Goal: Task Accomplishment & Management: Use online tool/utility

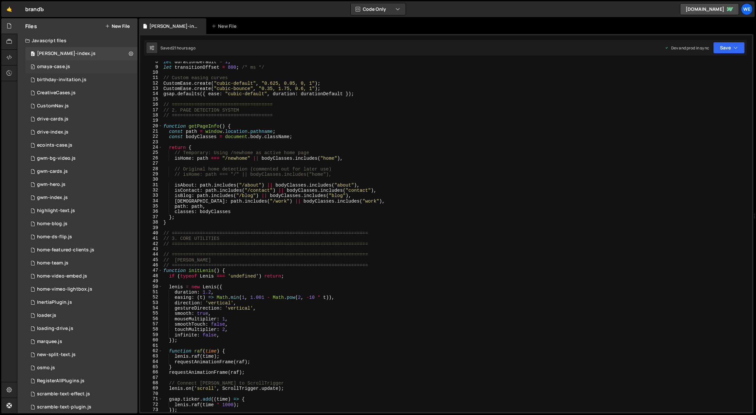
scroll to position [50, 0]
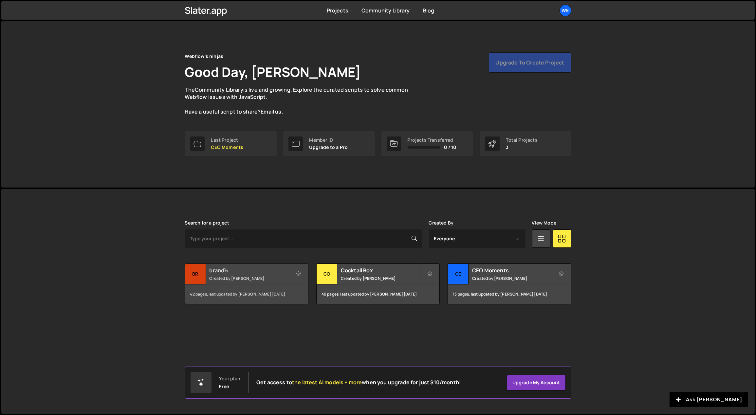
click at [249, 272] on h2 "brandЪ" at bounding box center [248, 270] width 79 height 7
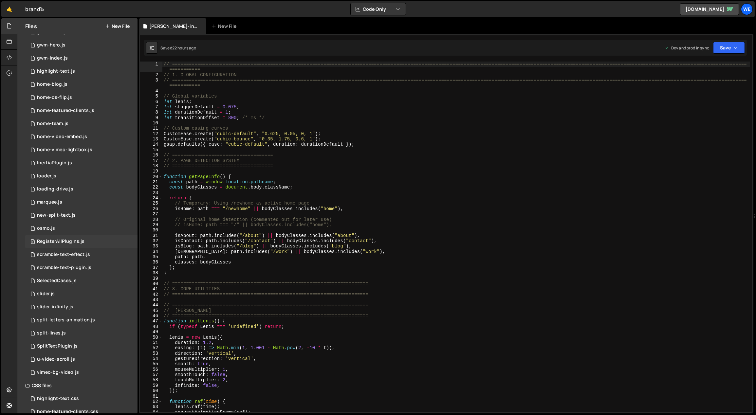
scroll to position [164, 0]
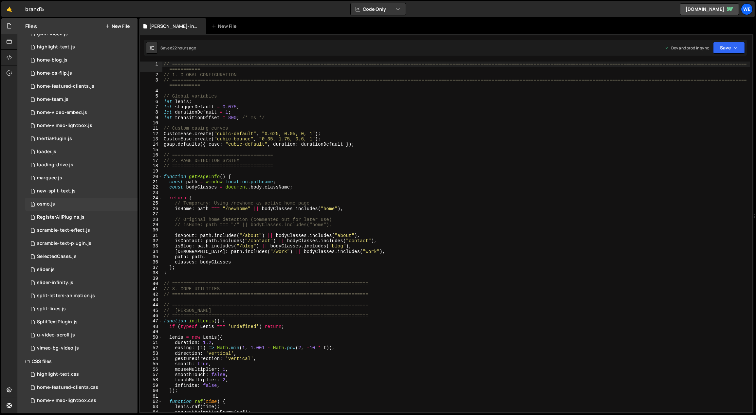
click at [59, 201] on div "0 osmo.js 0" at bounding box center [81, 204] width 112 height 13
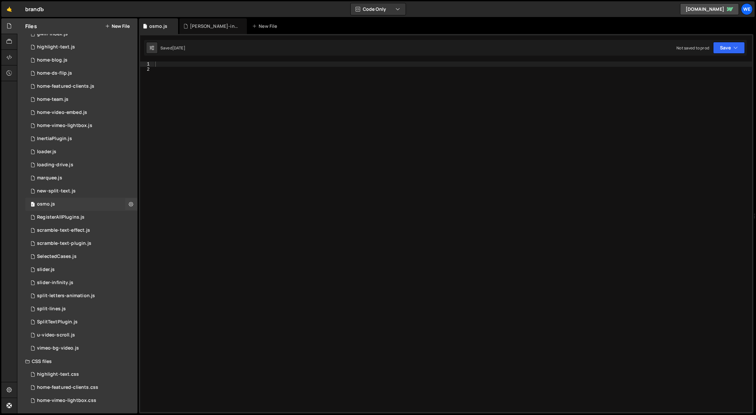
scroll to position [118, 0]
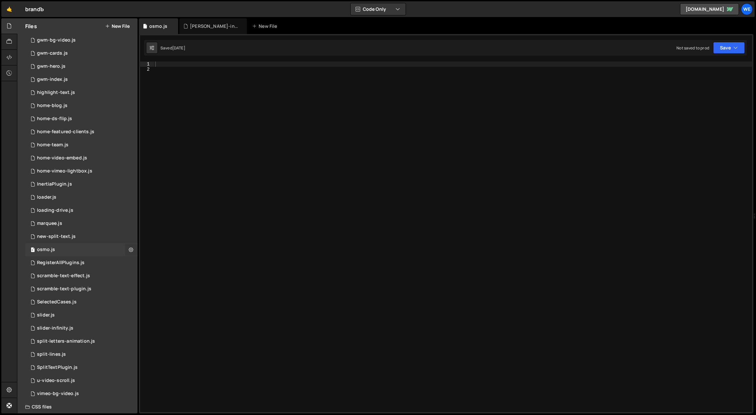
click at [130, 249] on icon at bounding box center [131, 249] width 5 height 6
click at [156, 290] on button "Delete File" at bounding box center [171, 289] width 64 height 13
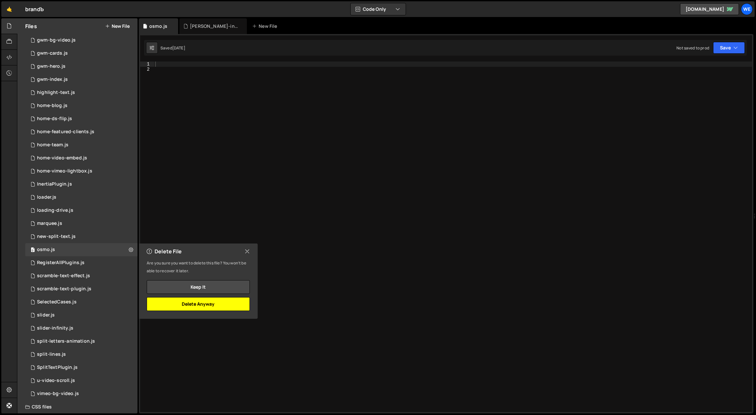
click at [216, 301] on button "Delete Anyway" at bounding box center [198, 304] width 103 height 14
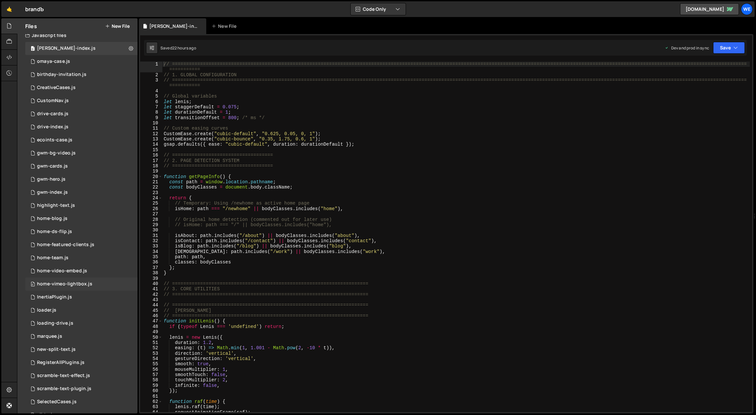
scroll to position [0, 0]
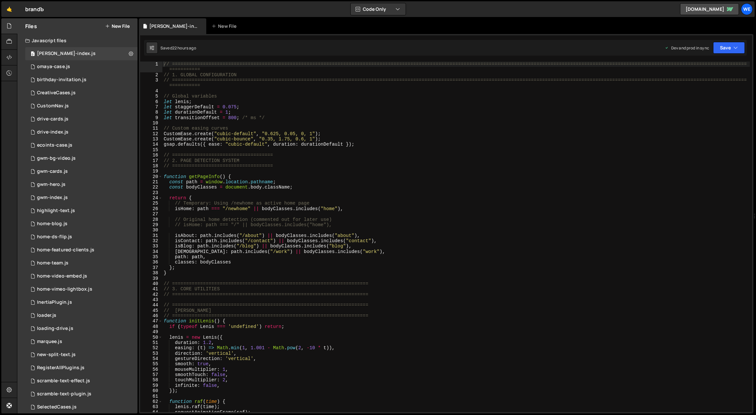
click at [115, 27] on button "New File" at bounding box center [117, 26] width 25 height 5
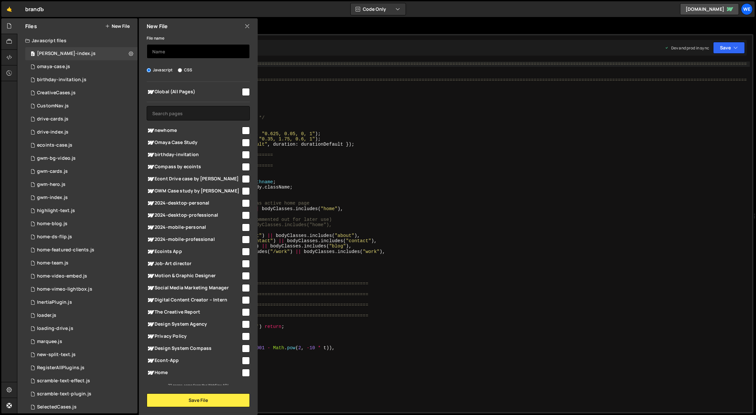
click at [174, 52] on input "text" at bounding box center [198, 51] width 103 height 14
type input "o"
type input "a"
type input "AYA-index"
click at [221, 397] on button "Save File" at bounding box center [198, 400] width 103 height 14
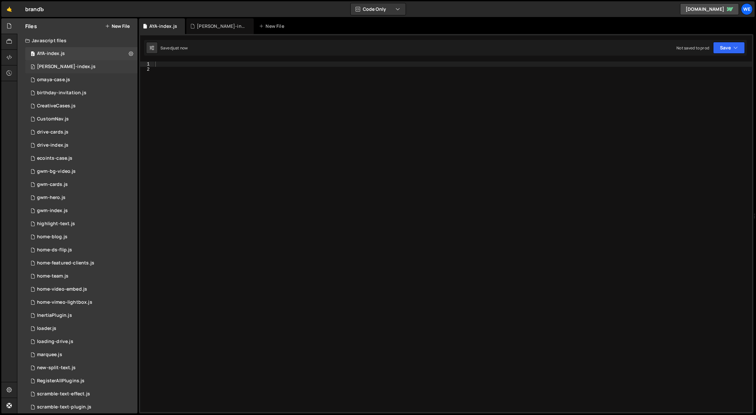
click at [97, 67] on div "0 branda-index.js 0" at bounding box center [81, 66] width 112 height 13
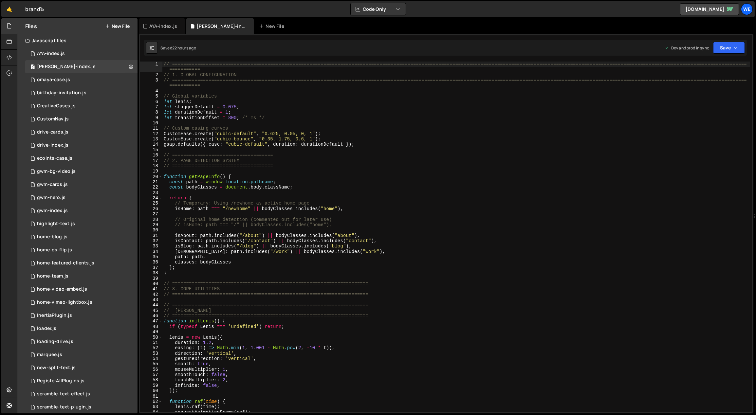
click at [240, 97] on div "// ============================================================================…" at bounding box center [455, 245] width 587 height 367
type textarea "initScript();"
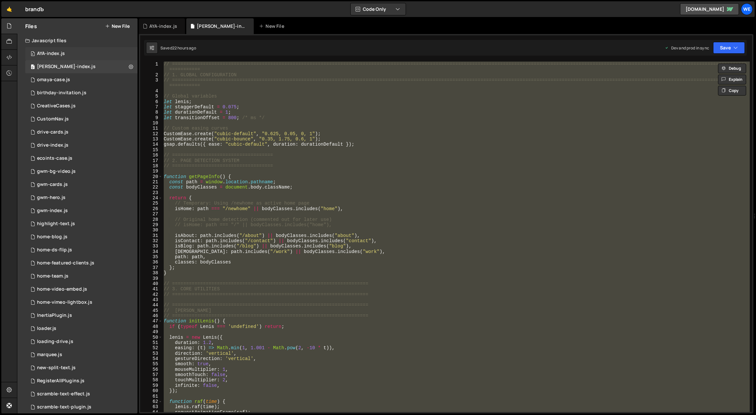
click at [48, 51] on div "AYA-index.js" at bounding box center [51, 54] width 28 height 6
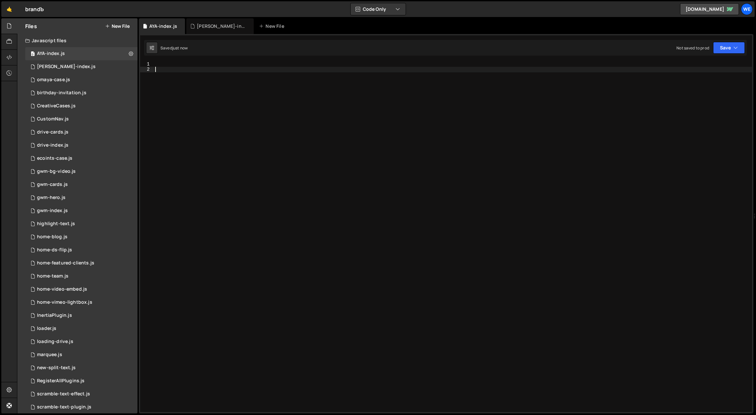
click at [275, 99] on div at bounding box center [453, 243] width 598 height 362
click at [85, 77] on div "0 omaya-case.js 0" at bounding box center [81, 79] width 112 height 13
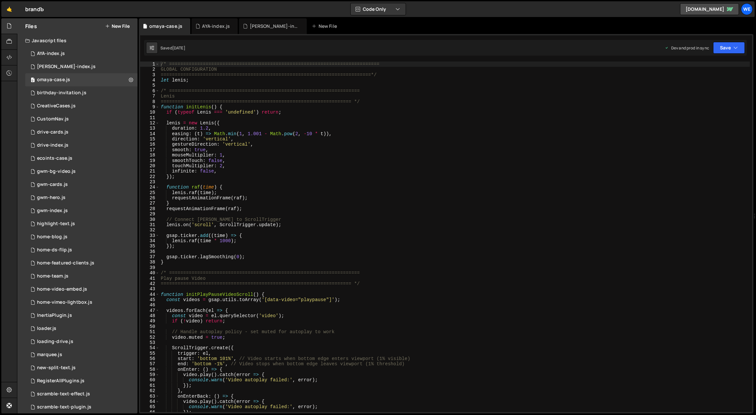
type textarea "Lenis"
click at [252, 99] on div "/* =========================================================================== …" at bounding box center [454, 243] width 590 height 362
click at [86, 62] on div "0 branda-index.js 0" at bounding box center [81, 66] width 112 height 13
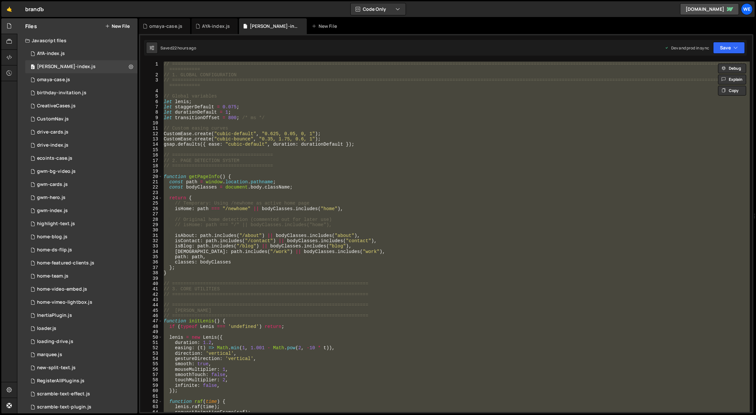
click at [230, 85] on div "// ============================================================================…" at bounding box center [455, 237] width 587 height 351
type textarea "initScript();"
click at [71, 54] on div "0 AYA-index.js 0" at bounding box center [81, 53] width 112 height 13
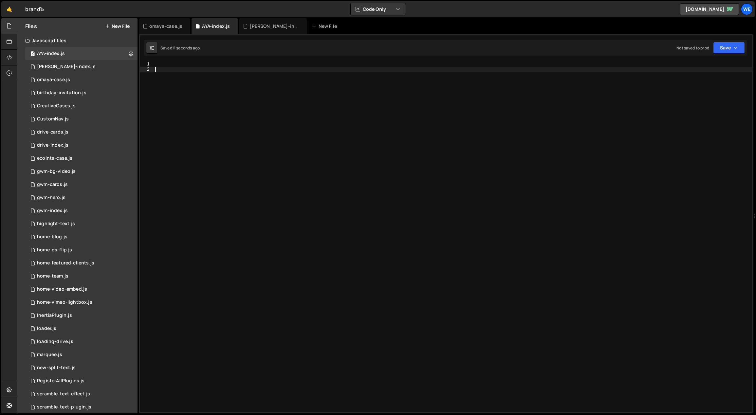
click at [218, 81] on div at bounding box center [453, 243] width 598 height 362
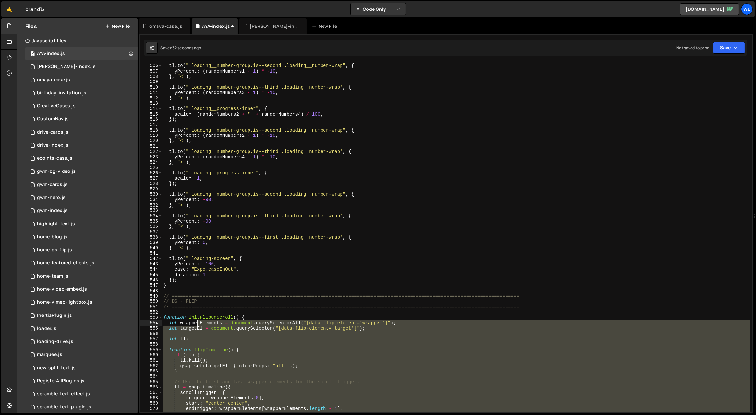
scroll to position [2735, 0]
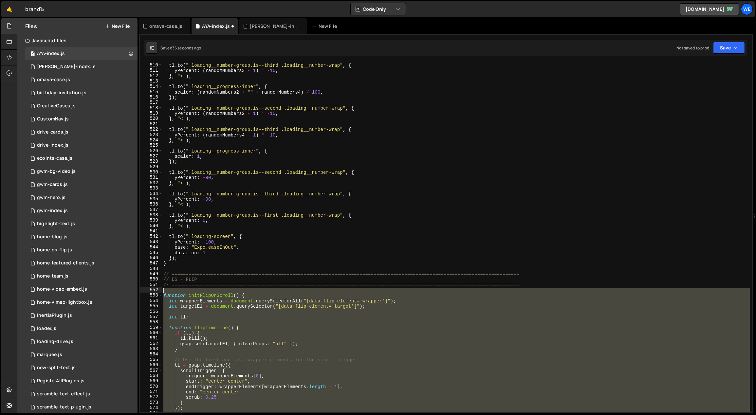
drag, startPoint x: 179, startPoint y: 336, endPoint x: 163, endPoint y: 289, distance: 49.4
click at [163, 289] on div "tl . to ( ".loading__number-group.is--third .loading__number-wrap" , { yPercent…" at bounding box center [456, 238] width 588 height 362
type textarea "function initFlipOnScroll() {"
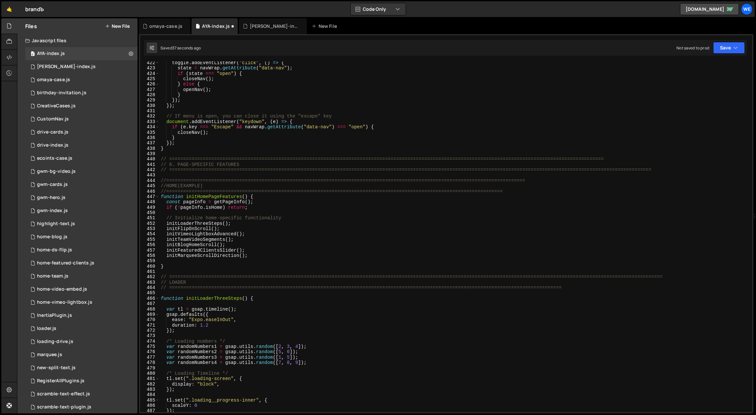
scroll to position [2266, 0]
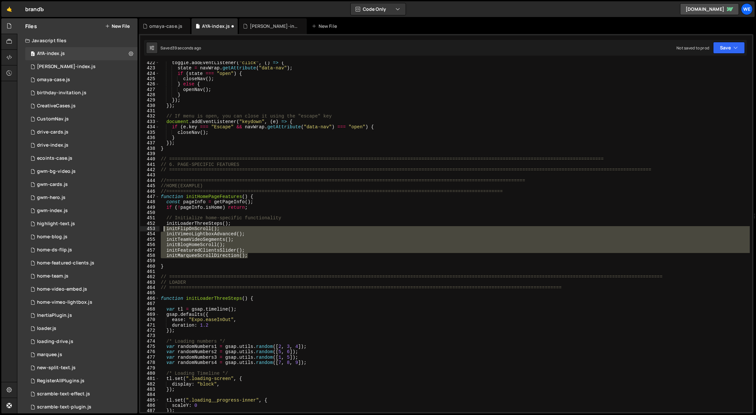
drag, startPoint x: 217, startPoint y: 244, endPoint x: 162, endPoint y: 231, distance: 56.1
click at [162, 231] on div "toggle . addEventListener ( "click" , ( ) => { state = navWrap . getAttribute (…" at bounding box center [454, 241] width 590 height 362
type textarea "initFlipOnScroll(); initVimeoLightboxAdvanced();"
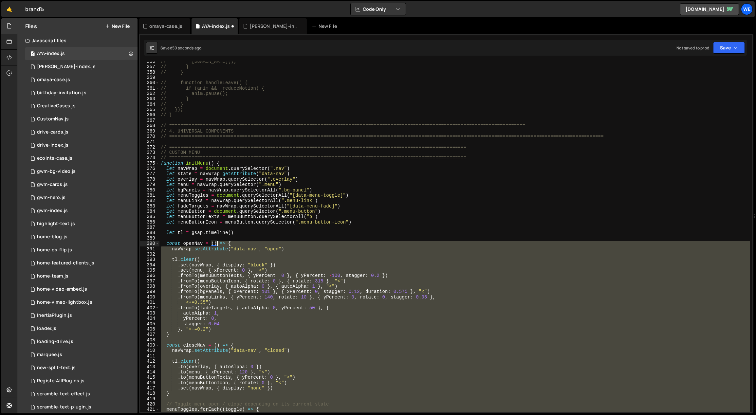
scroll to position [1915, 0]
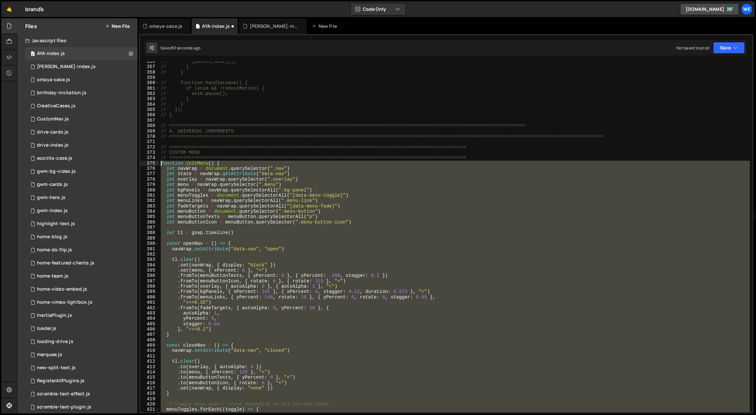
drag, startPoint x: 173, startPoint y: 384, endPoint x: 160, endPoint y: 163, distance: 221.6
click at [160, 163] on div "// anim.play(); // } // } // function handleLeave() { // if (anim && !reduceMot…" at bounding box center [454, 240] width 590 height 362
type textarea "function initMenu() { let navWrap = document.querySelector(".nav")"
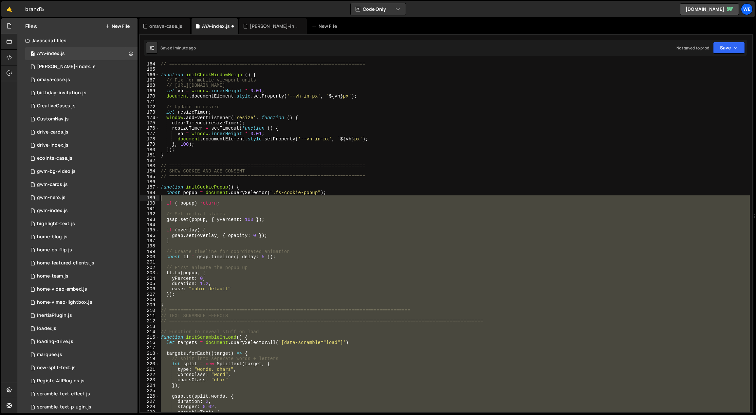
scroll to position [884, 0]
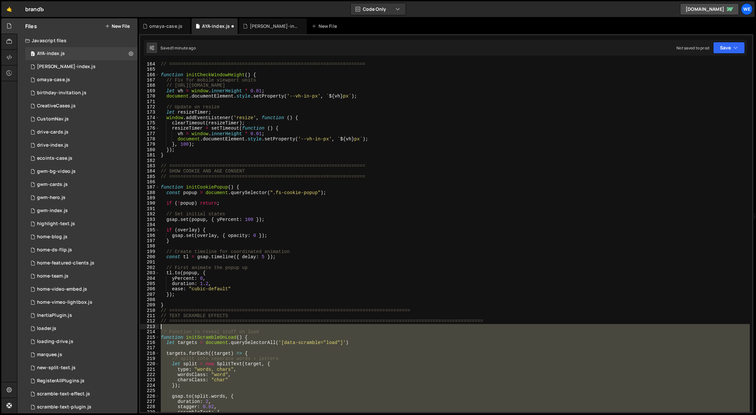
drag, startPoint x: 176, startPoint y: 193, endPoint x: 161, endPoint y: 327, distance: 134.4
click at [161, 327] on div "// ====================================================================== funct…" at bounding box center [454, 243] width 590 height 362
type textarea "// Function to reveal stuff on load"
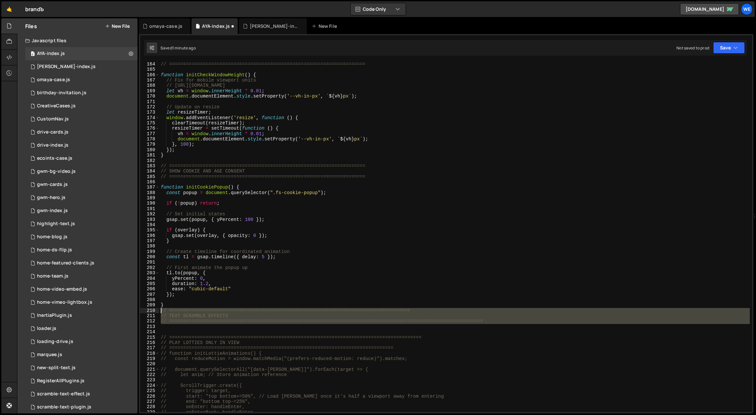
drag, startPoint x: 503, startPoint y: 325, endPoint x: 160, endPoint y: 311, distance: 343.0
click at [160, 311] on div "// ====================================================================== funct…" at bounding box center [454, 243] width 590 height 362
type textarea "// ============================================================================…"
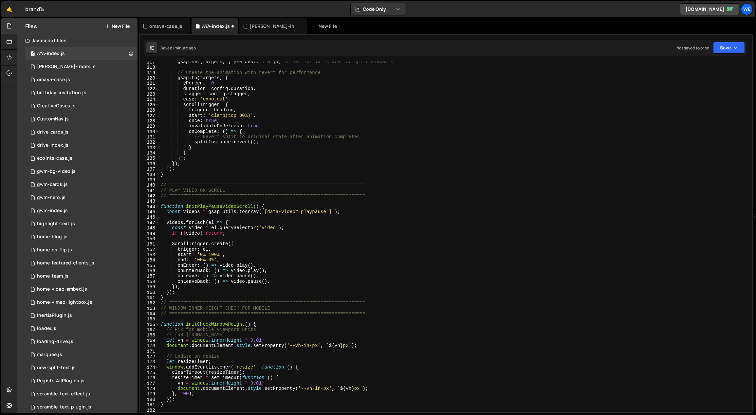
scroll to position [593, 0]
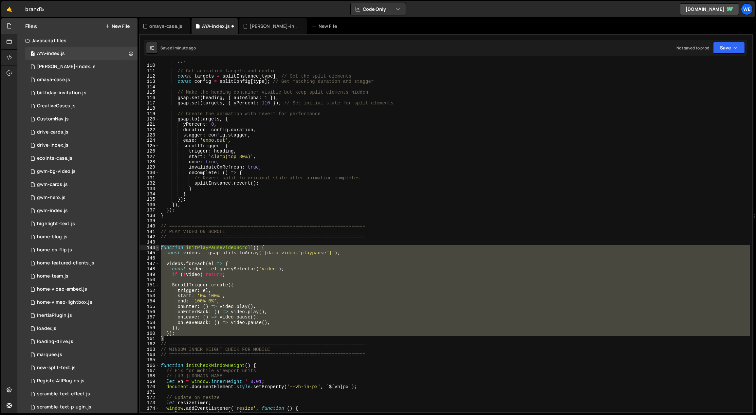
drag, startPoint x: 166, startPoint y: 339, endPoint x: 157, endPoint y: 245, distance: 94.3
click at [157, 245] on div "109 110 111 112 113 114 115 116 117 118 119 120 121 122 123 124 125 126 127 128…" at bounding box center [446, 237] width 612 height 351
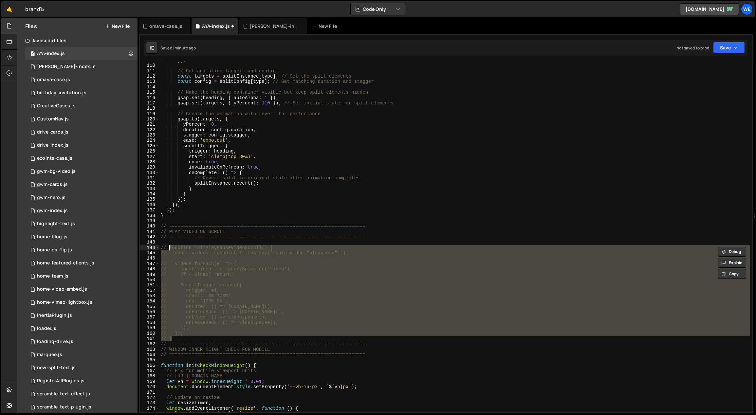
click at [240, 211] on div "}) ; // Get animation targets and config const targets = splitInstance [ type ]…" at bounding box center [454, 239] width 590 height 362
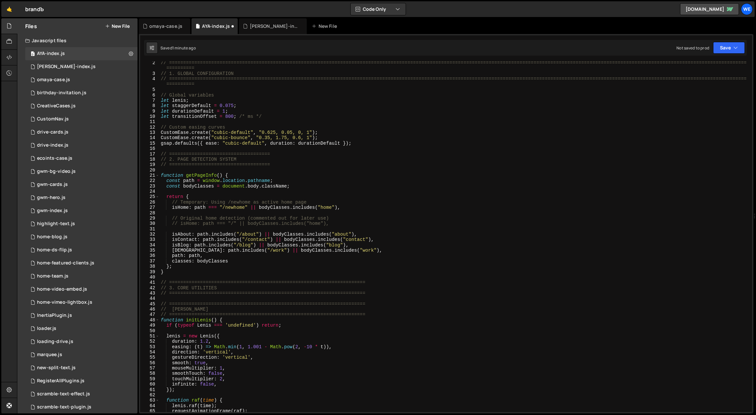
scroll to position [7, 0]
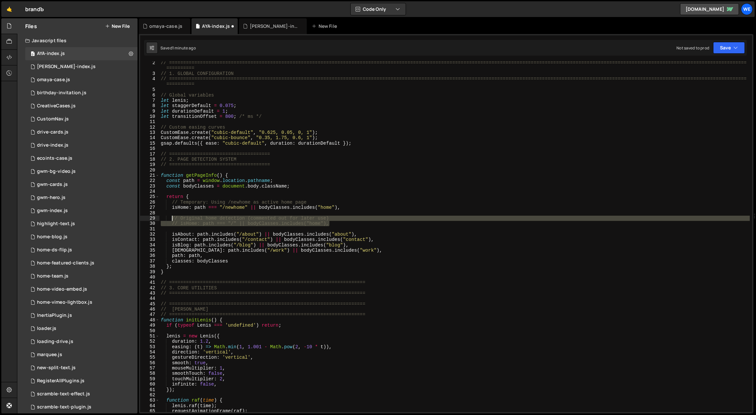
drag, startPoint x: 337, startPoint y: 224, endPoint x: 171, endPoint y: 218, distance: 166.1
click at [171, 218] on div "// ============================================================================…" at bounding box center [454, 243] width 590 height 367
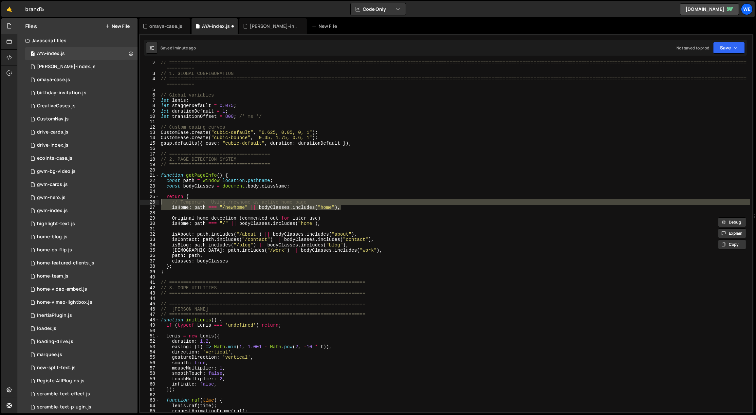
drag, startPoint x: 357, startPoint y: 207, endPoint x: 161, endPoint y: 204, distance: 195.8
click at [161, 204] on div "// ============================================================================…" at bounding box center [454, 243] width 590 height 367
click at [295, 201] on div "// ============================================================================…" at bounding box center [454, 237] width 590 height 351
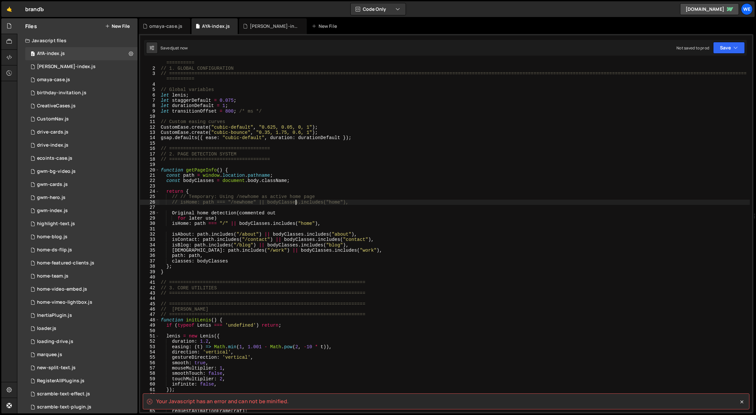
click at [292, 210] on div "// ============================================================================…" at bounding box center [454, 238] width 590 height 367
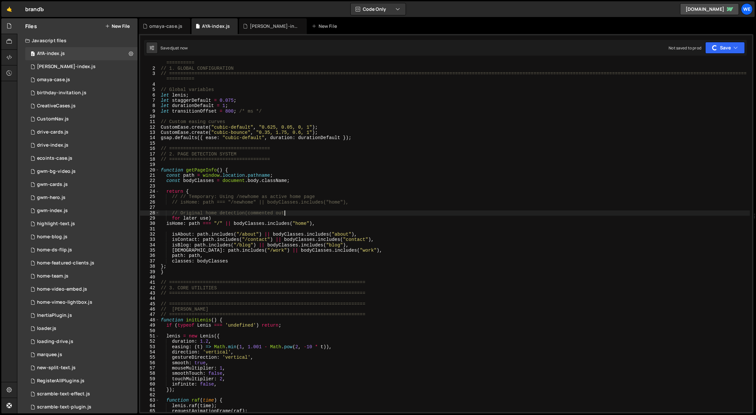
click at [266, 217] on div "// ============================================================================…" at bounding box center [454, 238] width 590 height 367
click at [245, 211] on div "// ============================================================================…" at bounding box center [454, 238] width 590 height 367
click at [329, 218] on div "// ============================================================================…" at bounding box center [454, 238] width 590 height 367
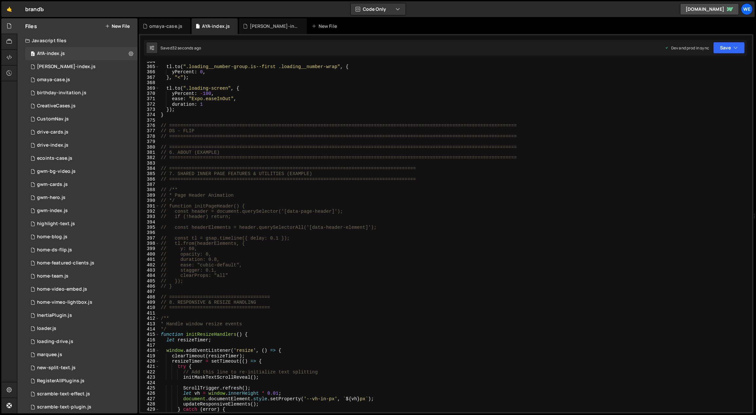
scroll to position [2255, 0]
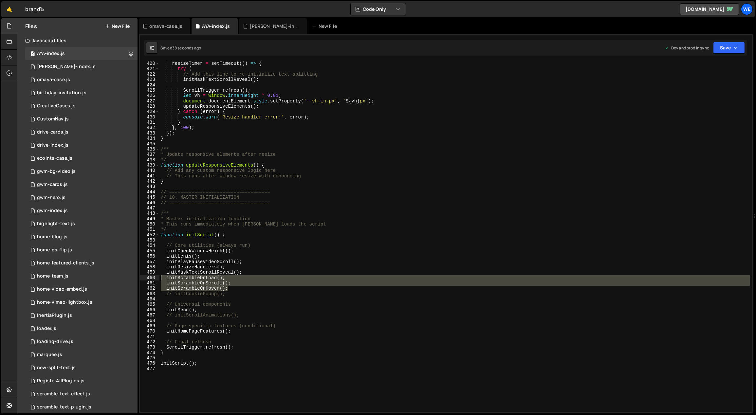
drag, startPoint x: 230, startPoint y: 288, endPoint x: 161, endPoint y: 278, distance: 69.3
click at [161, 278] on div "resizeTimer = setTimeout (( ) => { try { // Add this line to re-initialize text…" at bounding box center [454, 242] width 590 height 362
type textarea "initScrambleOnLoad(); initScrambleOnScroll();"
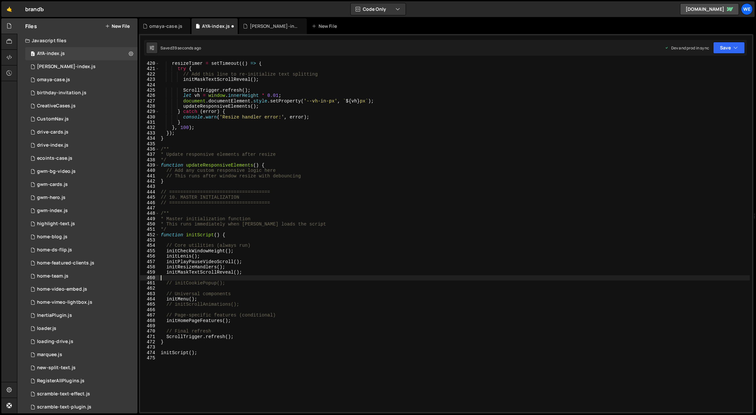
click at [246, 262] on div "resizeTimer = setTimeout (( ) => { try { // Add this line to re-initialize text…" at bounding box center [454, 242] width 590 height 362
click at [214, 296] on div "resizeTimer = setTimeout (( ) => { try { // Add this line to re-initialize text…" at bounding box center [454, 242] width 590 height 362
click at [212, 300] on div "resizeTimer = setTimeout (( ) => { try { // Add this line to re-initialize text…" at bounding box center [454, 242] width 590 height 362
type textarea "initMenu();"
click at [274, 295] on div "resizeTimer = setTimeout (( ) => { try { // Add this line to re-initialize text…" at bounding box center [454, 242] width 590 height 362
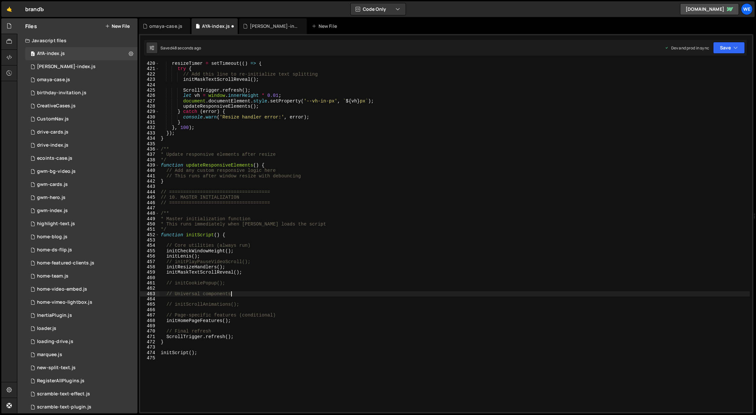
click at [244, 318] on div "resizeTimer = setTimeout (( ) => { try { // Add this line to re-initialize text…" at bounding box center [454, 242] width 590 height 362
type textarea "initHomePageFeatures();"
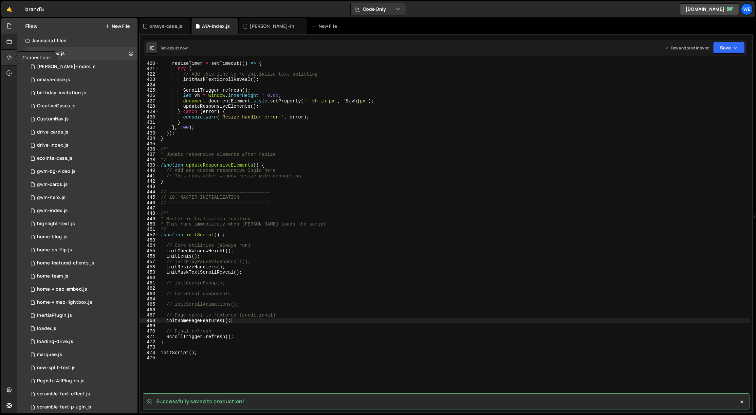
click at [12, 59] on div at bounding box center [9, 58] width 16 height 16
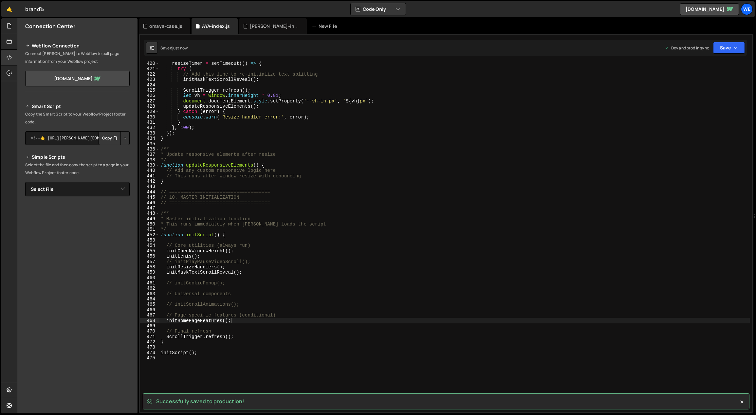
click at [99, 181] on div "Smart Script Copy the Smart Script to your Webflow Project footer code. <!--🤙 h…" at bounding box center [77, 216] width 104 height 229
click at [99, 188] on select "Select File branda-index.js omaya-case.js birthday-invitation.js CreativeCases.…" at bounding box center [77, 189] width 104 height 14
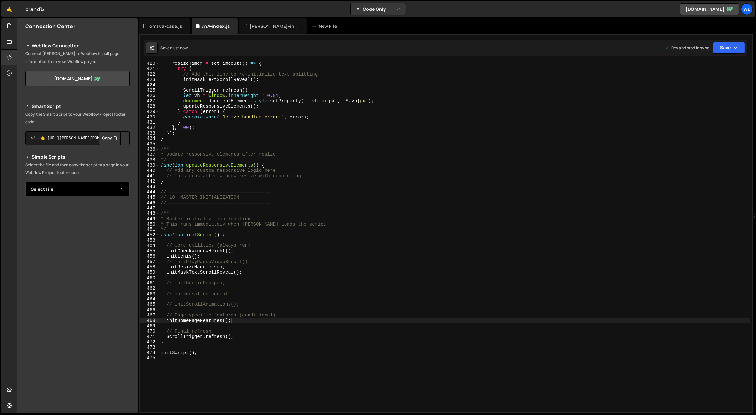
select select "46698"
click at [25, 182] on select "Select File branda-index.js omaya-case.js birthday-invitation.js CreativeCases.…" at bounding box center [77, 189] width 104 height 14
click at [122, 210] on button "Button group with nested dropdown" at bounding box center [124, 212] width 9 height 14
click at [120, 229] on link "Copy Production js" at bounding box center [102, 232] width 54 height 9
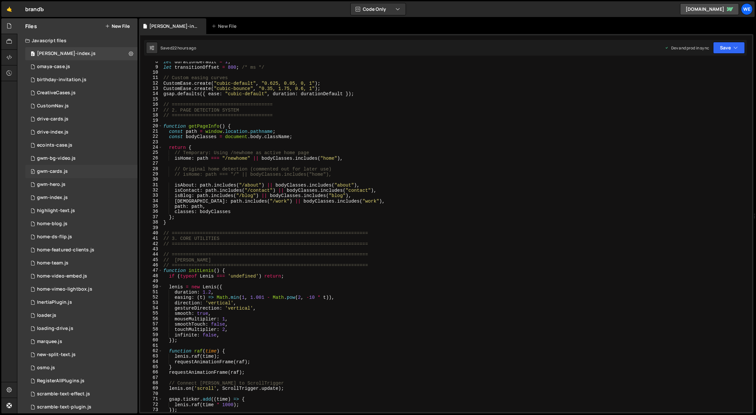
scroll to position [50, 0]
click at [406, 243] on div "let durationDefault = 1 ; let transitionOffset = 800 ; /* ms */ // Custom easin…" at bounding box center [456, 240] width 588 height 362
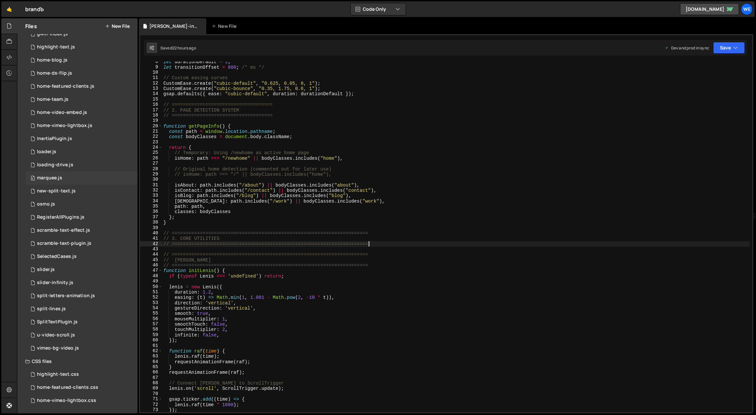
scroll to position [0, 0]
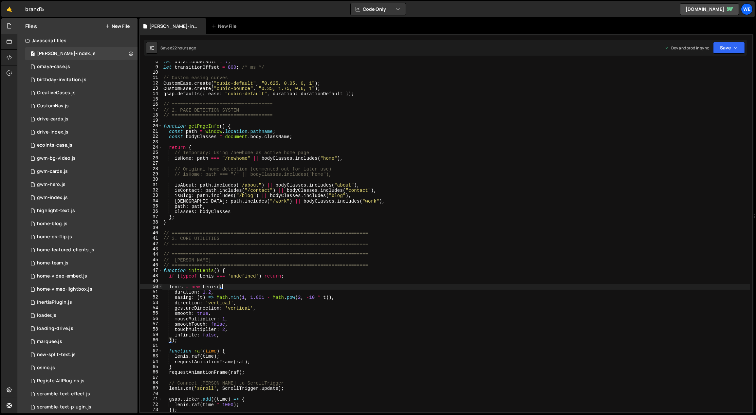
click at [353, 285] on div "let durationDefault = 1 ; let transitionOffset = 800 ; /* ms */ // Custom easin…" at bounding box center [456, 240] width 588 height 362
type textarea "lenis = new Lenis({"
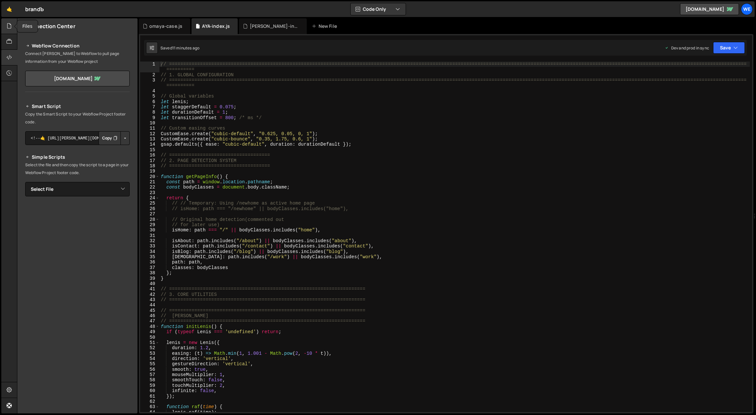
click at [9, 26] on icon at bounding box center [9, 25] width 5 height 7
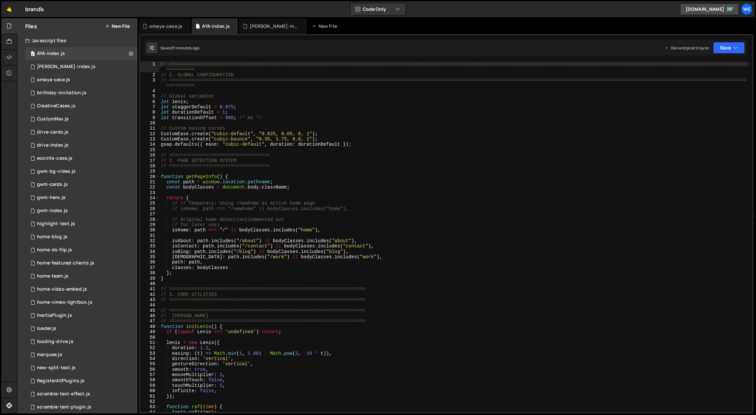
click at [384, 115] on div "// ============================================================================…" at bounding box center [454, 245] width 590 height 367
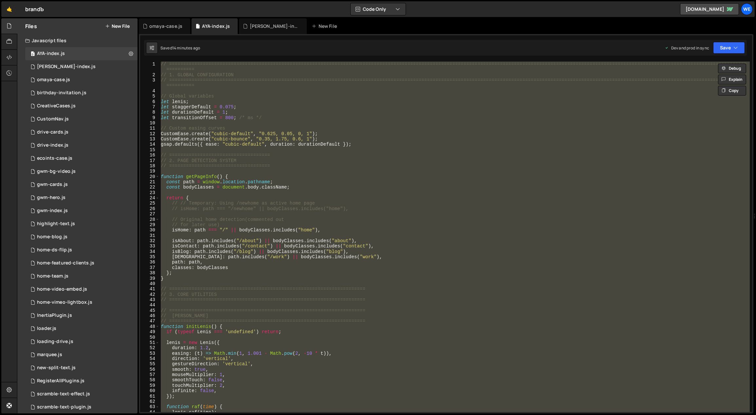
click at [326, 320] on div "// ============================================================================…" at bounding box center [454, 237] width 590 height 351
type textarea "// ======================================================================"
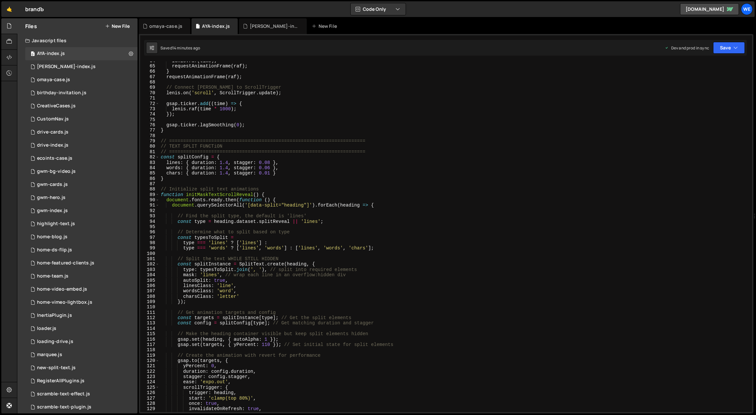
scroll to position [351, 0]
click at [114, 24] on button "New File" at bounding box center [117, 26] width 25 height 5
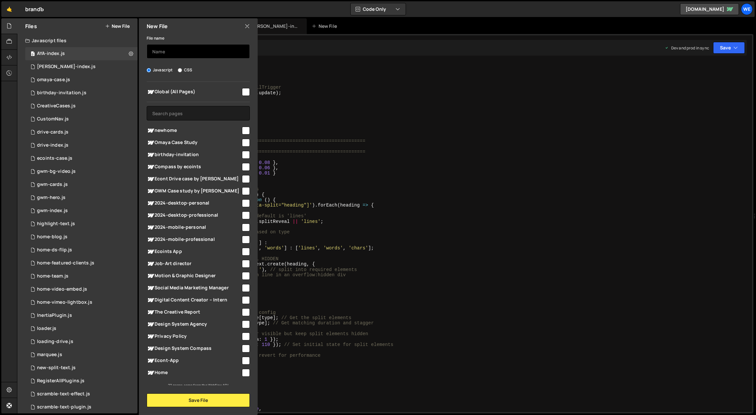
click at [161, 47] on input "text" at bounding box center [198, 51] width 103 height 14
type input "------------------------------------------------"
click at [184, 402] on button "Save File" at bounding box center [198, 400] width 103 height 14
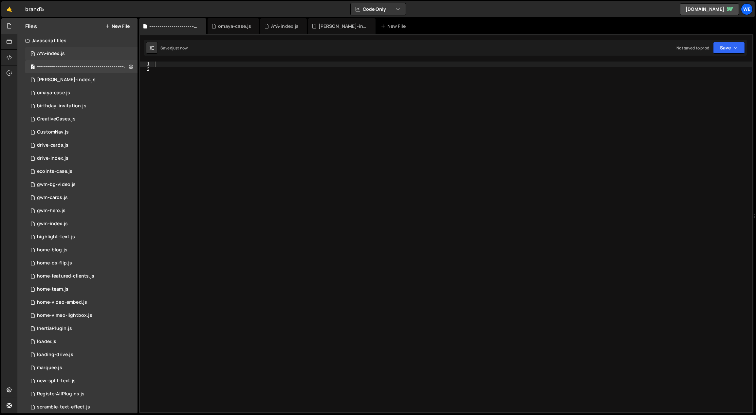
click at [81, 56] on div "0 AYA-index.js 0" at bounding box center [81, 53] width 112 height 13
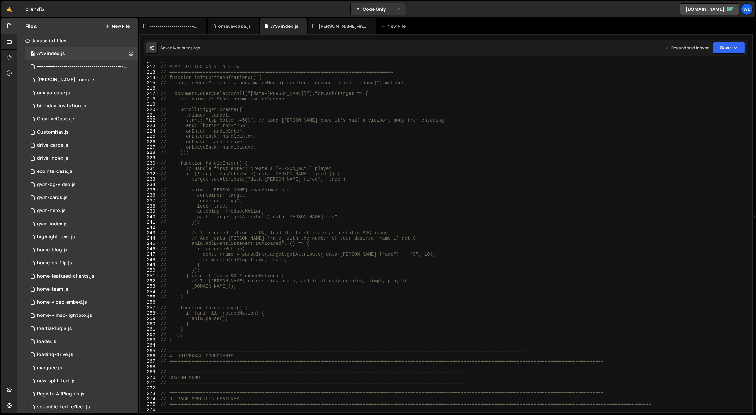
scroll to position [1441, 0]
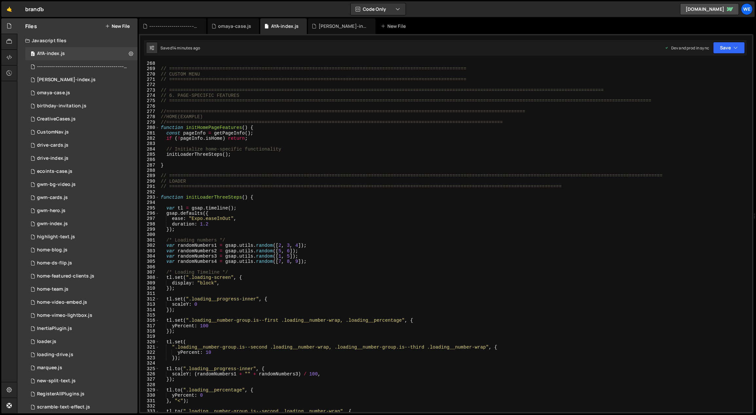
click at [192, 172] on div "// ============================================================================…" at bounding box center [454, 242] width 590 height 362
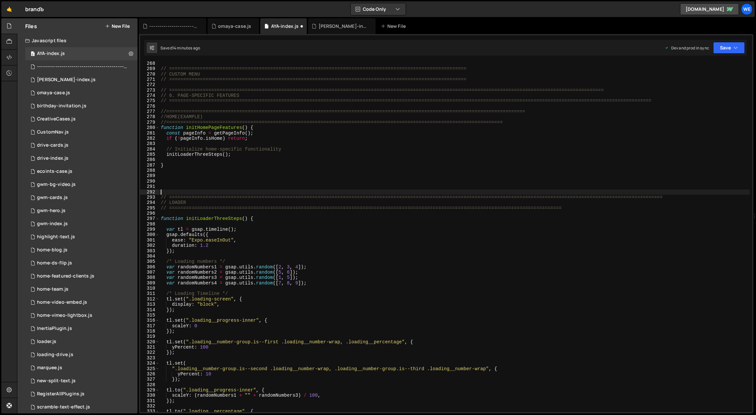
paste textarea "}"
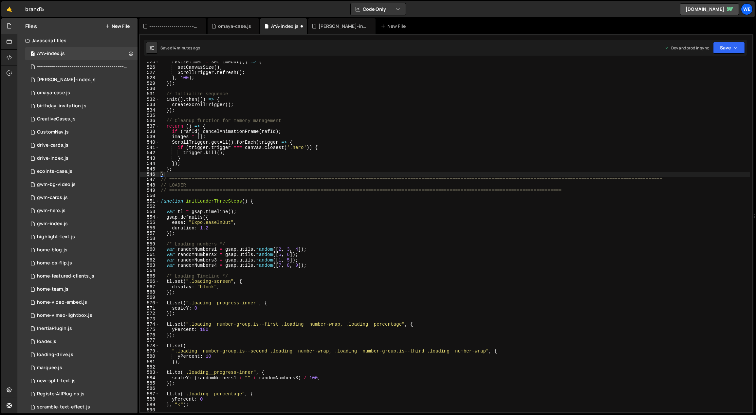
scroll to position [2819, 0]
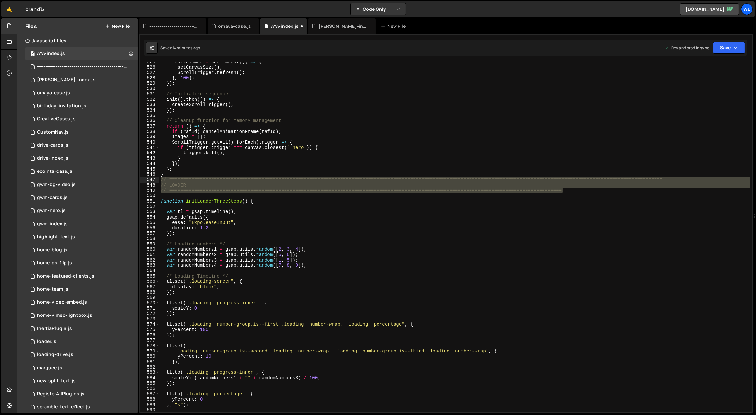
drag, startPoint x: 564, startPoint y: 190, endPoint x: 163, endPoint y: 181, distance: 401.0
click at [160, 180] on div "resizeTimer = setTimeout (( ) => { setCanvasSize ( ) ; ScrollTrigger . refresh …" at bounding box center [454, 240] width 590 height 362
type textarea "// ============================================================================…"
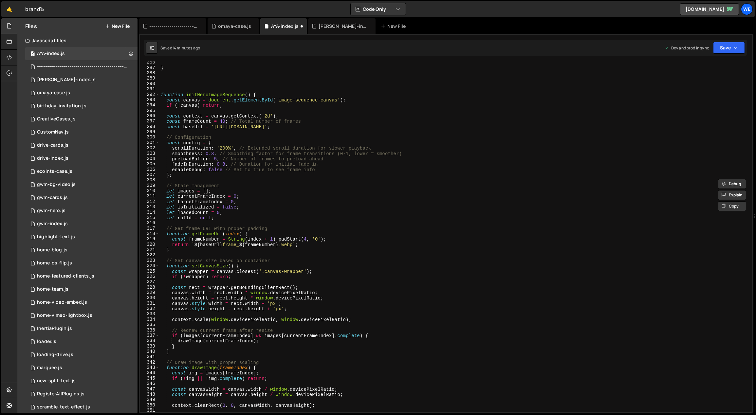
scroll to position [1419, 0]
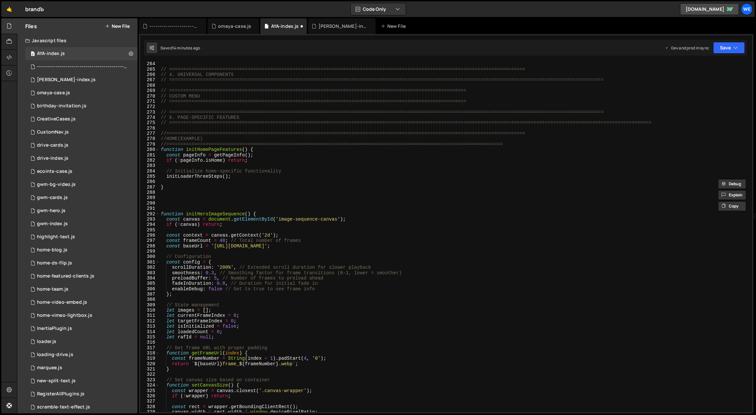
click at [172, 202] on div "// ============================================================================…" at bounding box center [454, 242] width 590 height 362
paste textarea "// ============================================================================…"
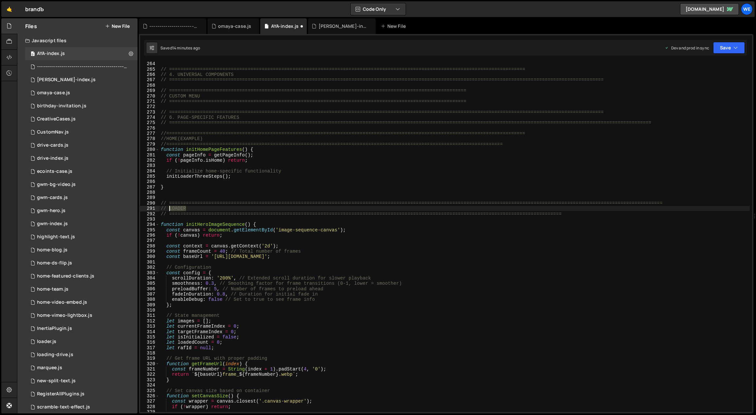
drag, startPoint x: 199, startPoint y: 208, endPoint x: 170, endPoint y: 208, distance: 29.1
click at [170, 208] on div "// ============================================================================…" at bounding box center [454, 242] width 590 height 362
click at [264, 189] on div "// ============================================================================…" at bounding box center [454, 242] width 590 height 362
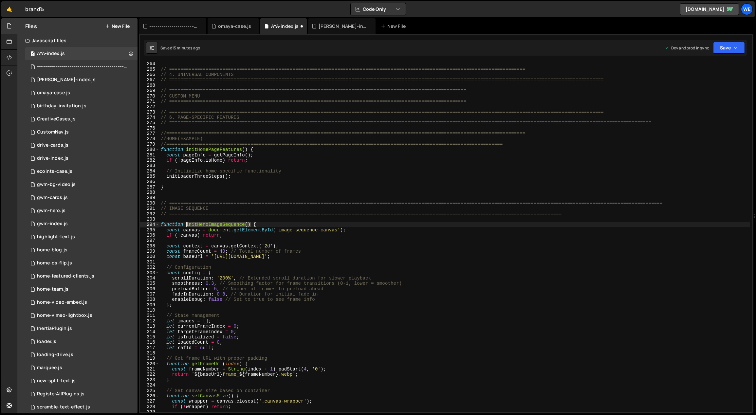
drag, startPoint x: 250, startPoint y: 224, endPoint x: 187, endPoint y: 224, distance: 62.8
click at [187, 224] on div "// ============================================================================…" at bounding box center [454, 242] width 590 height 362
click at [233, 176] on div "// ============================================================================…" at bounding box center [454, 242] width 590 height 362
type textarea "initLoaderThreeSteps();"
paste textarea "initHeroImageSequence()"
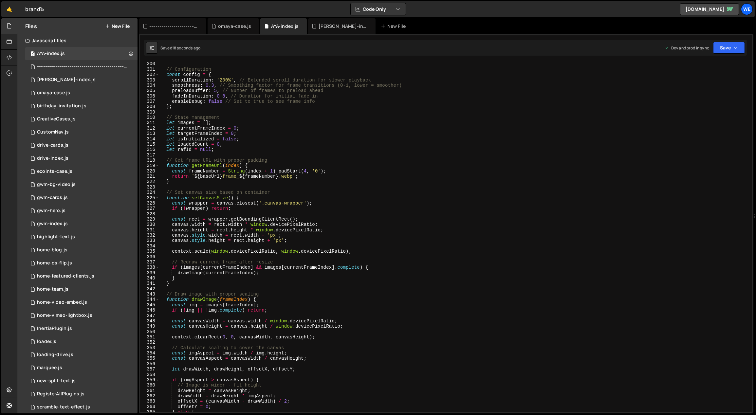
scroll to position [1540, 0]
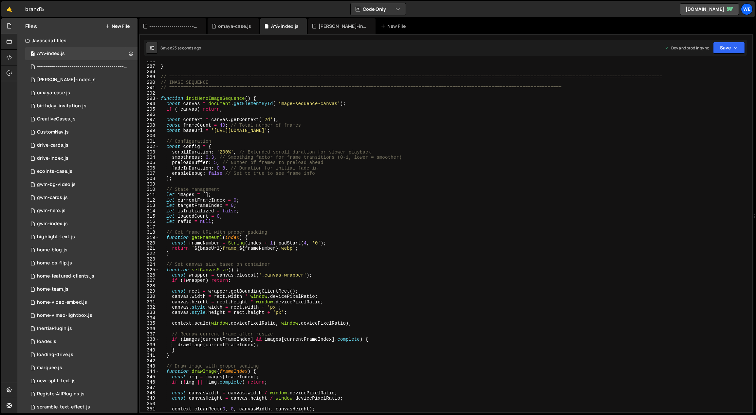
type textarea "initHeroImageSequence();"
click at [266, 96] on div "} // ==========================================================================…" at bounding box center [454, 239] width 590 height 362
click at [264, 99] on div "} // ==========================================================================…" at bounding box center [454, 239] width 590 height 362
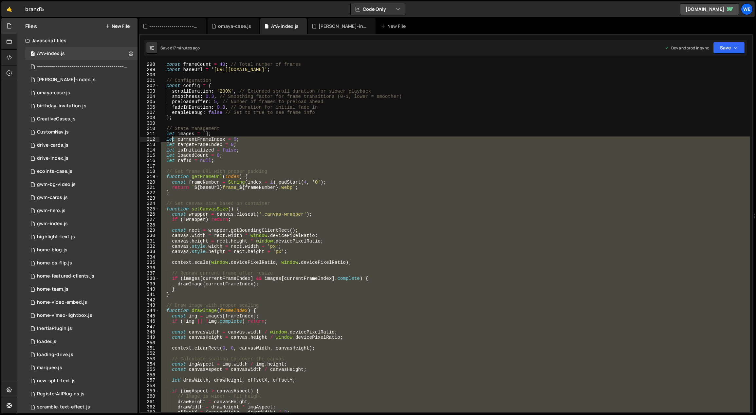
scroll to position [1482, 0]
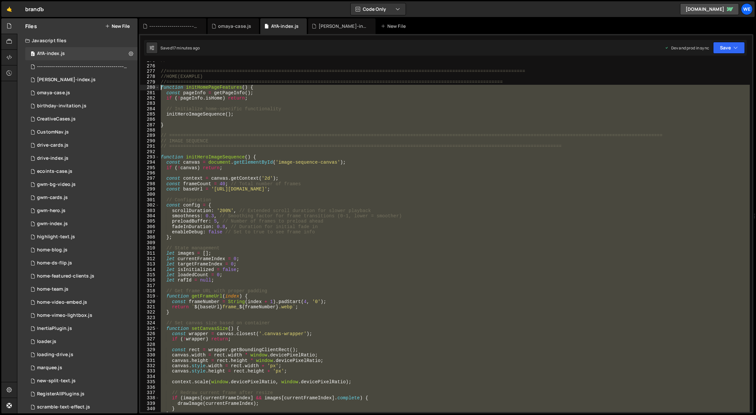
drag, startPoint x: 167, startPoint y: 198, endPoint x: 157, endPoint y: 90, distance: 108.8
click at [157, 90] on div "function initHeroImageSequence() { 275 276 277 278 279 280 281 282 283 284 285 …" at bounding box center [446, 237] width 612 height 351
paste textarea "}"
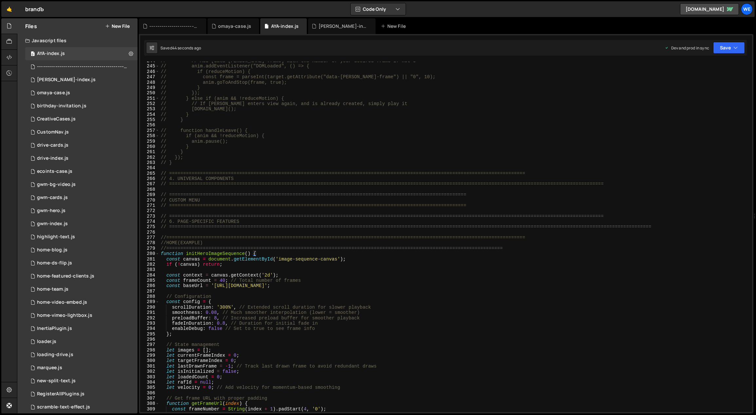
scroll to position [1315, 0]
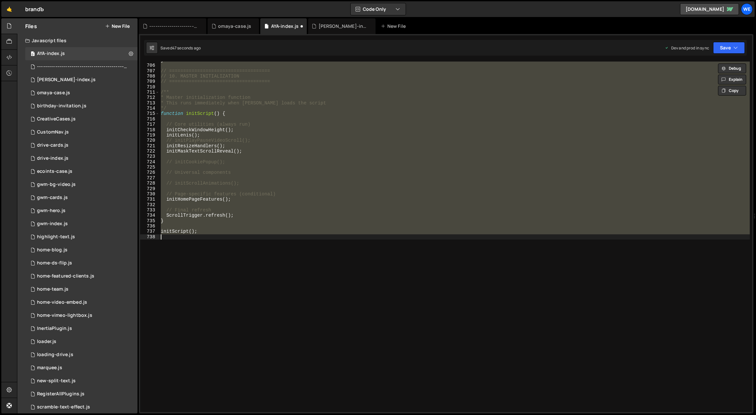
type textarea "}; }"
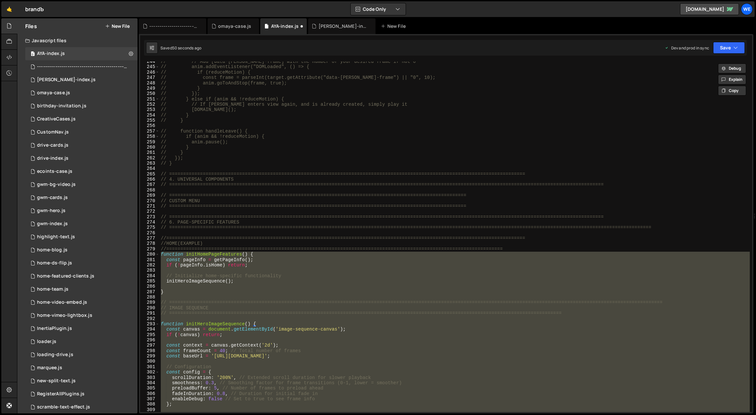
scroll to position [1440, 0]
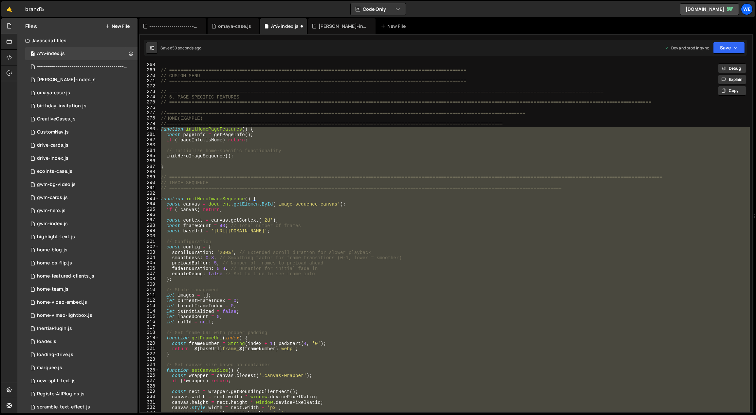
click at [200, 216] on div "// ============================================================================…" at bounding box center [454, 237] width 590 height 351
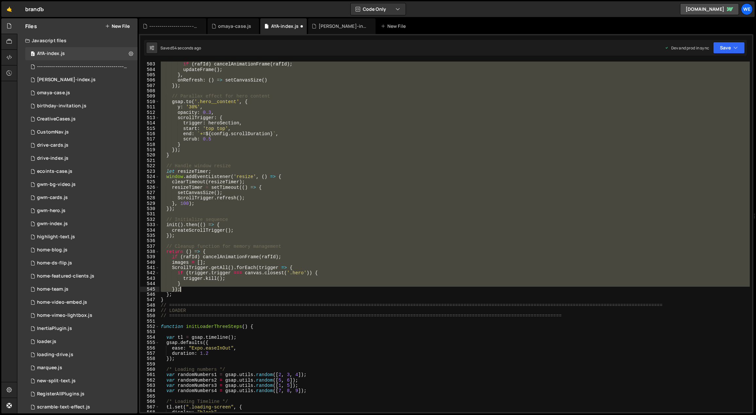
scroll to position [2699, 0]
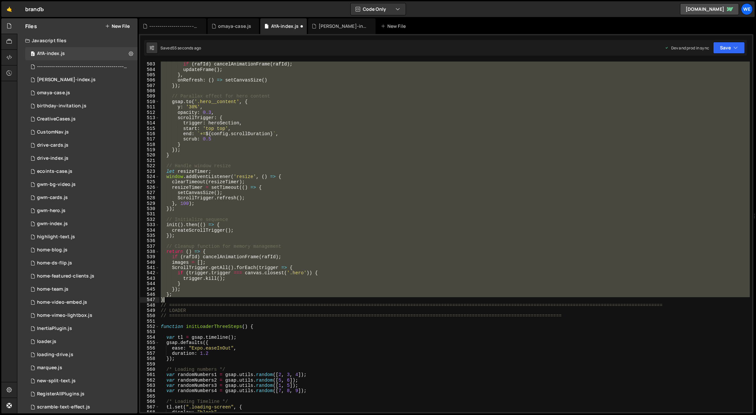
drag, startPoint x: 160, startPoint y: 197, endPoint x: 180, endPoint y: 298, distance: 103.1
click at [180, 299] on div "// Cancel any existing animation and start new one if ( [PERSON_NAME] ) cancelA…" at bounding box center [454, 237] width 590 height 362
paste textarea "[URL][DOMAIN_NAME]"
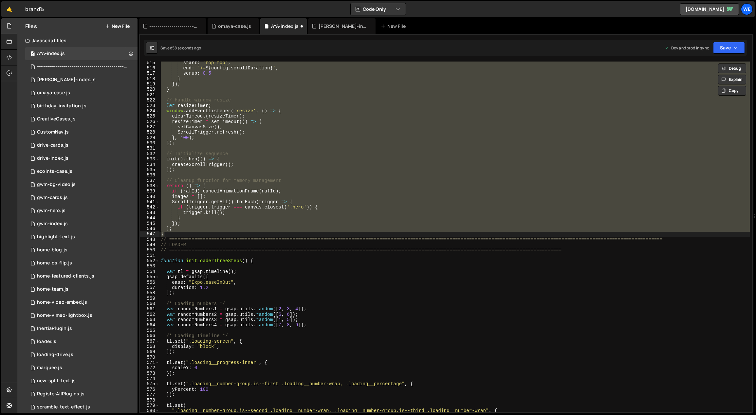
scroll to position [2765, 0]
paste textarea
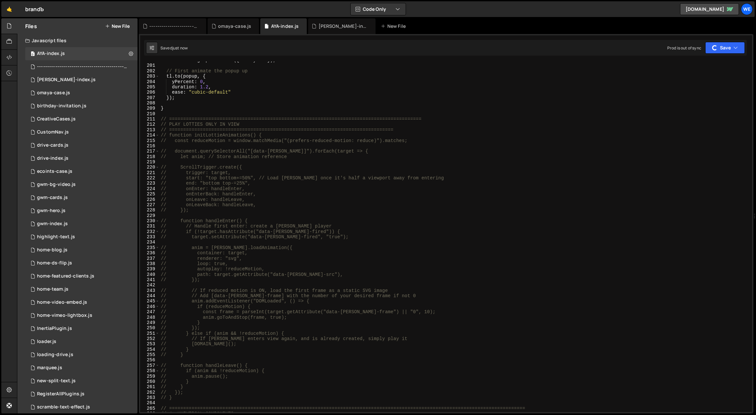
scroll to position [1318, 0]
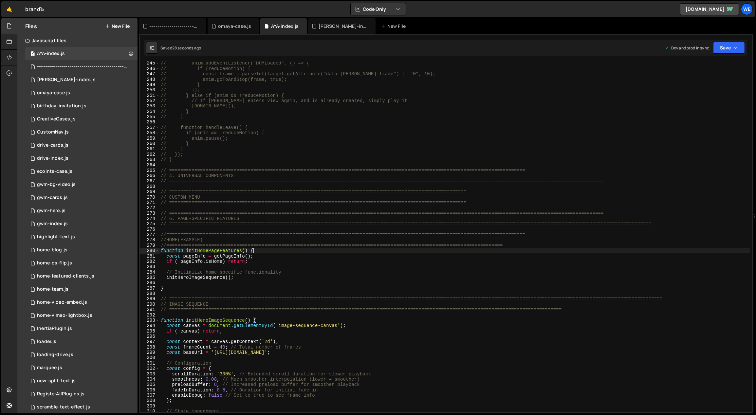
click at [306, 253] on div "// anim.addEventListener("DOMLoaded", () => { // if (reduceMotion) { // const f…" at bounding box center [454, 242] width 590 height 362
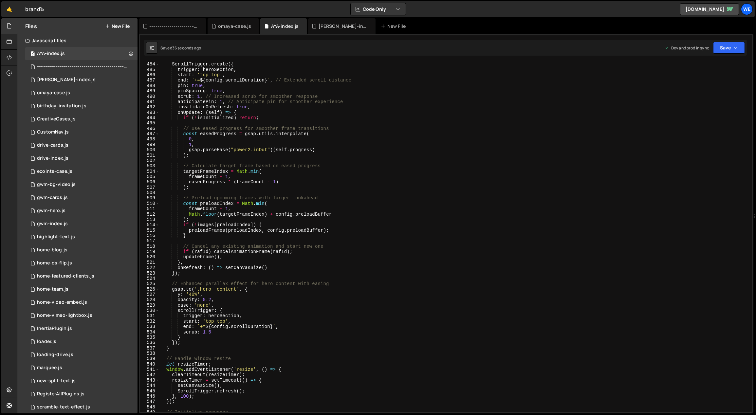
scroll to position [2621, 0]
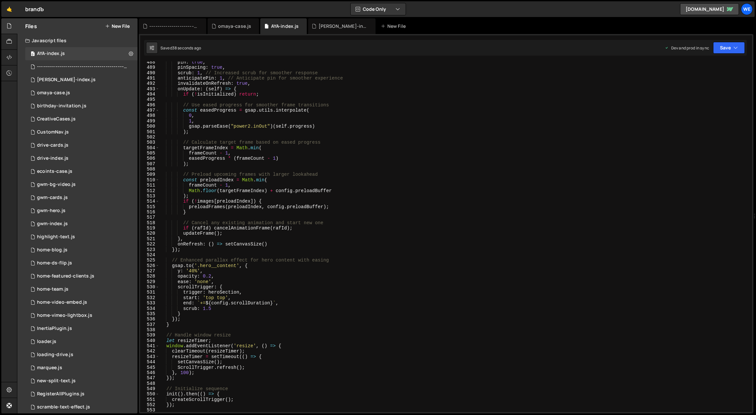
click at [191, 271] on div "pin : true , pinSpacing : true , scrub : 1 , // Increased scrub for smoother re…" at bounding box center [454, 241] width 590 height 362
click at [189, 270] on div "pin : true , pinSpacing : true , scrub : 1 , // Increased scrub for smoother re…" at bounding box center [454, 241] width 590 height 362
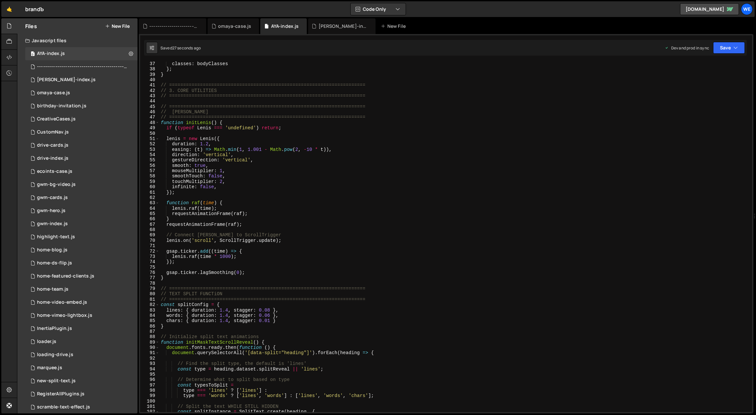
scroll to position [204, 0]
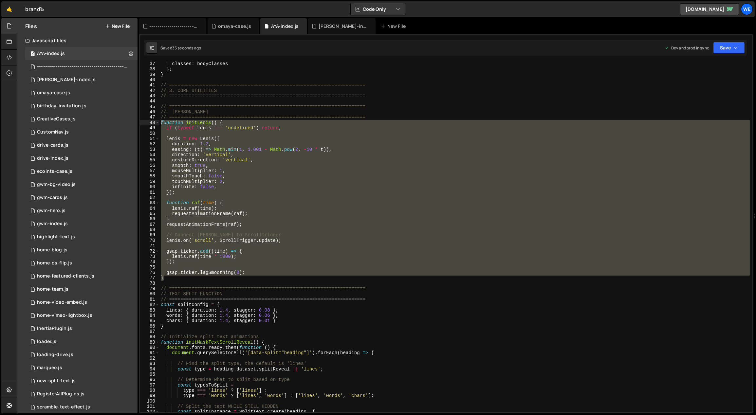
drag, startPoint x: 166, startPoint y: 279, endPoint x: 160, endPoint y: 120, distance: 158.2
click at [160, 120] on div "classes : bodyClasses } ; } // ================================================…" at bounding box center [454, 242] width 590 height 362
click at [280, 208] on div "classes : bodyClasses } ; } // ================================================…" at bounding box center [454, 237] width 590 height 351
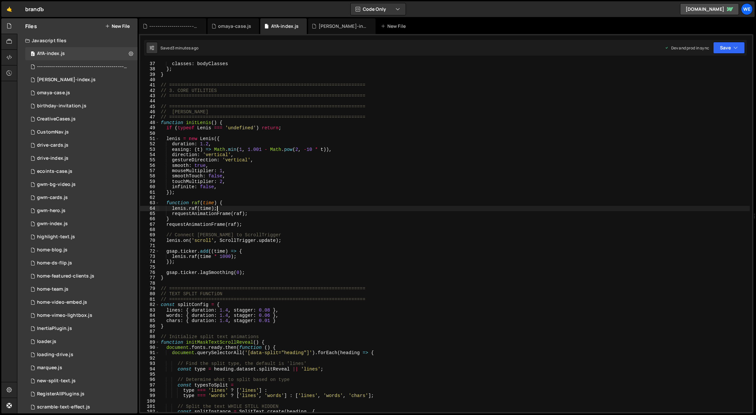
click at [298, 258] on div "classes : bodyClasses } ; } // ================================================…" at bounding box center [454, 242] width 590 height 362
type textarea "[PERSON_NAME].raf(time * 1000);"
type input "л"
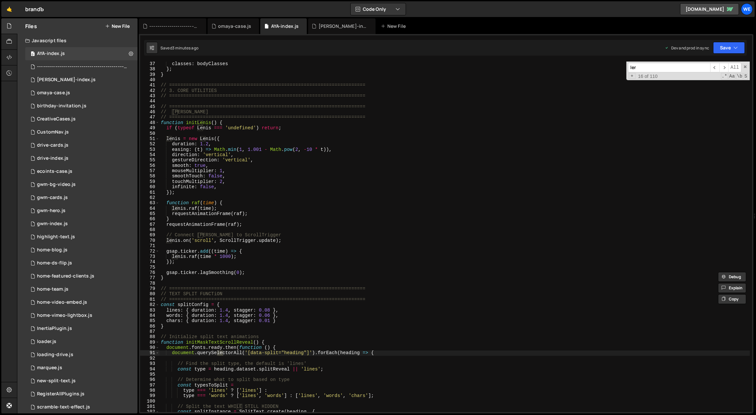
type input "lerp"
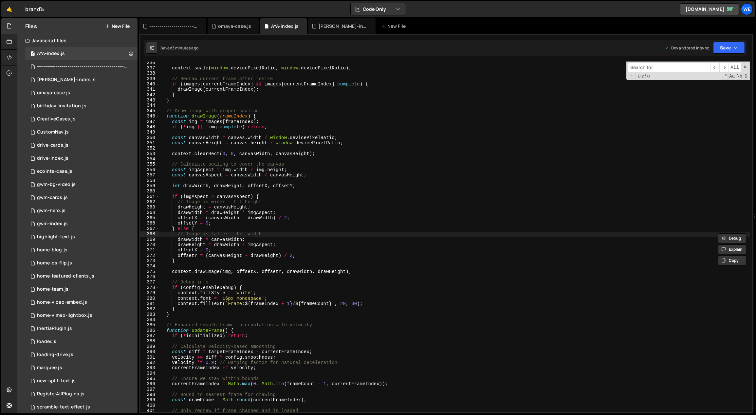
type textarea "// Image is taller - fit width"
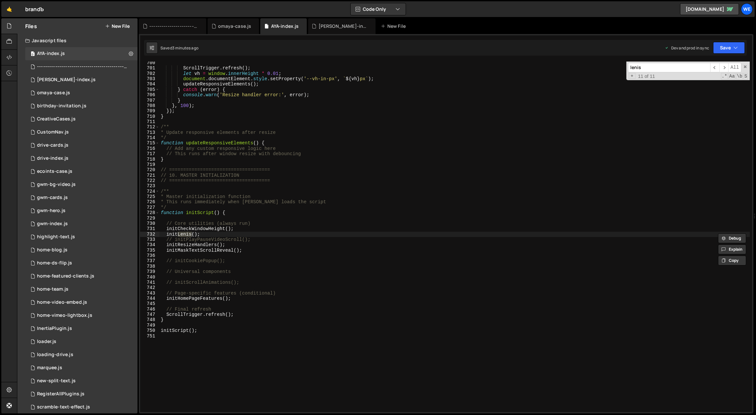
scroll to position [3755, 0]
type input "lenis"
click at [716, 67] on span "​" at bounding box center [714, 67] width 9 height 9
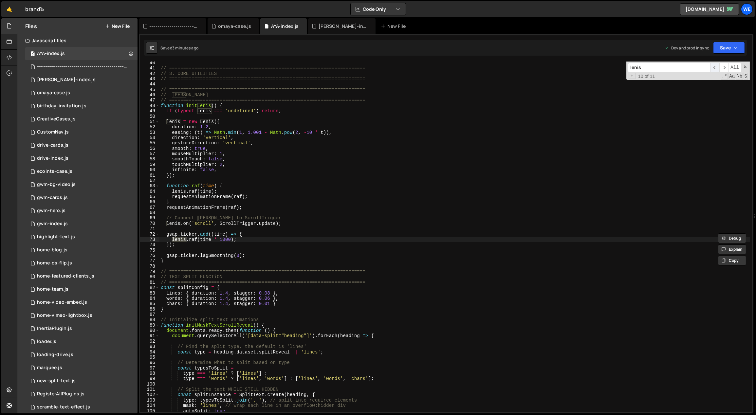
click at [716, 66] on span "​" at bounding box center [714, 67] width 9 height 9
click at [720, 66] on span "​" at bounding box center [723, 67] width 9 height 9
click at [721, 66] on span "​" at bounding box center [723, 67] width 9 height 9
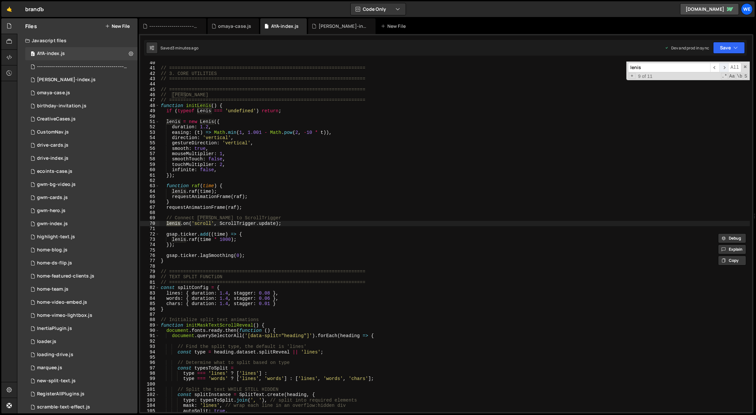
click at [721, 66] on span "​" at bounding box center [723, 67] width 9 height 9
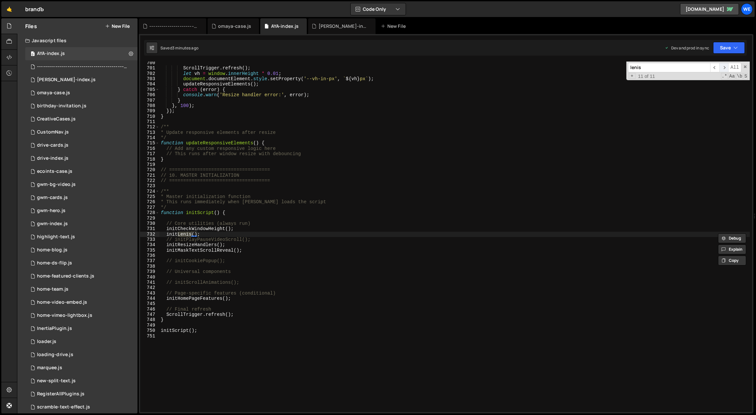
scroll to position [3755, 0]
click at [721, 66] on span "​" at bounding box center [723, 67] width 9 height 9
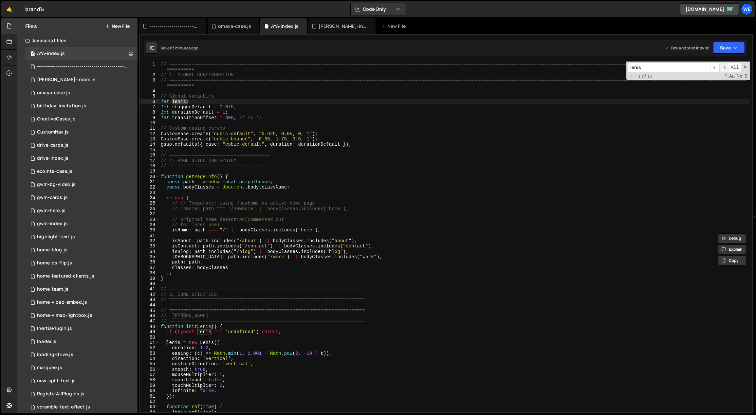
click at [721, 66] on span "​" at bounding box center [723, 67] width 9 height 9
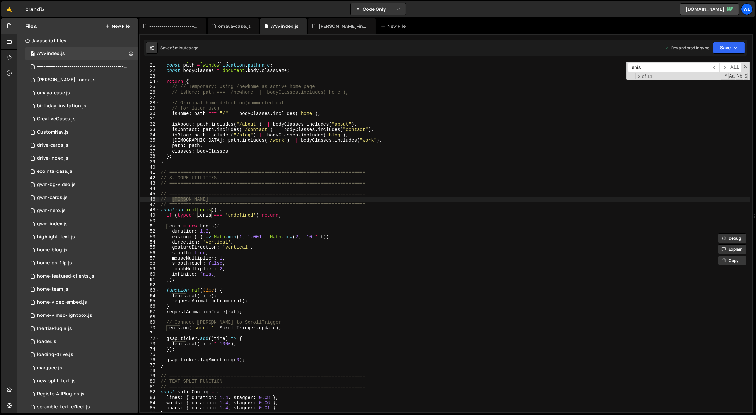
click at [256, 259] on div "function getPageInfo ( ) { const path = window . location . pathname ; const bo…" at bounding box center [454, 239] width 590 height 362
click at [228, 274] on div "function getPageInfo ( ) { const path = window . location . pathname ; const bo…" at bounding box center [454, 239] width 590 height 362
type textarea "infinite: false,"
paste textarea "lerp: 0.05"
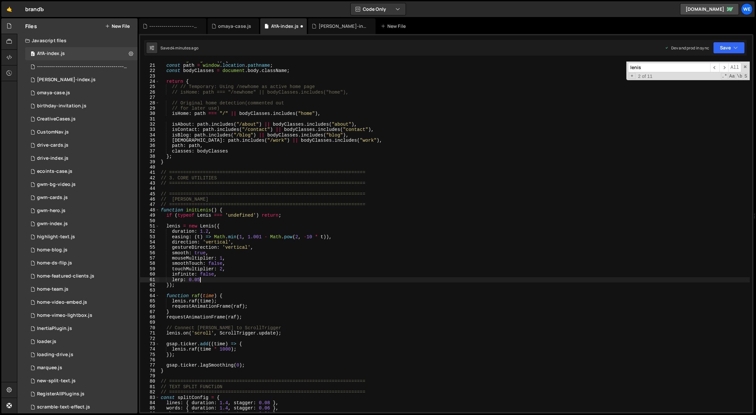
scroll to position [0, 2]
click at [254, 262] on div "function getPageInfo ( ) { const path = window . location . pathname ; const bo…" at bounding box center [454, 239] width 590 height 362
drag, startPoint x: 199, startPoint y: 279, endPoint x: 216, endPoint y: 280, distance: 16.7
click at [198, 279] on div "function getPageInfo ( ) { const path = window . location . pathname ; const bo…" at bounding box center [454, 239] width 590 height 362
click at [367, 298] on div "function getPageInfo ( ) { const path = window . location . pathname ; const bo…" at bounding box center [454, 239] width 590 height 362
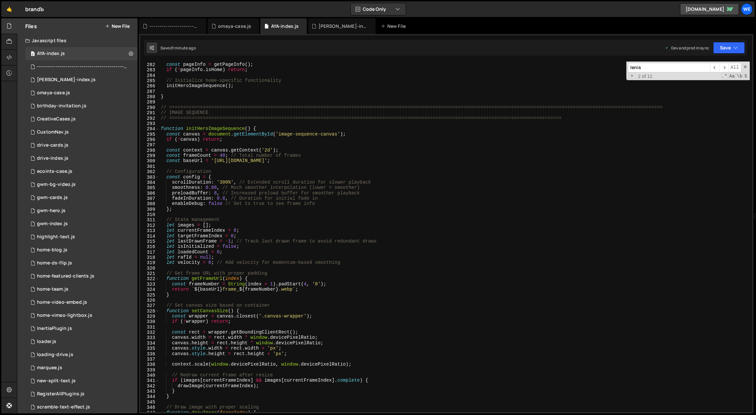
scroll to position [1515, 0]
click at [220, 181] on div "function initHomePageFeatures ( ) { const pageInfo = getPageInfo ( ) ; if ( ! p…" at bounding box center [454, 238] width 590 height 362
click at [224, 180] on div "function initHomePageFeatures ( ) { const pageInfo = getPageInfo ( ) ; if ( ! p…" at bounding box center [454, 238] width 590 height 362
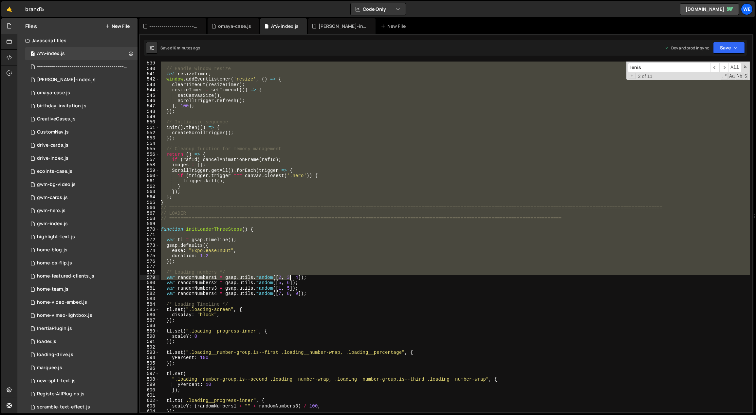
scroll to position [2893, 0]
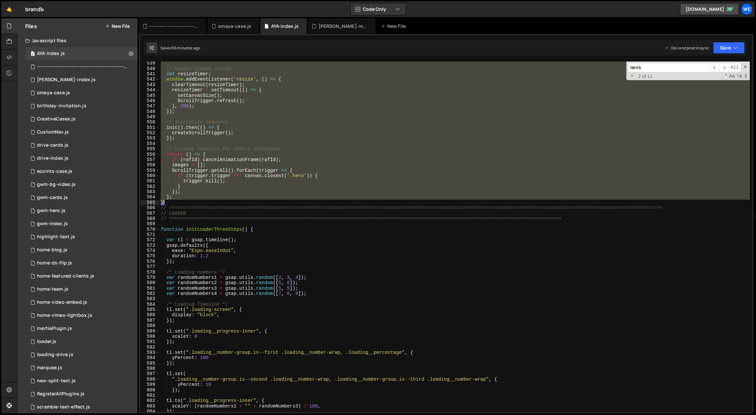
drag, startPoint x: 201, startPoint y: 142, endPoint x: 203, endPoint y: 204, distance: 62.2
click at [203, 204] on div "// Handle window resize let resizeTimer ; window . addEventListener ( 'resize' …" at bounding box center [454, 242] width 590 height 362
paste textarea
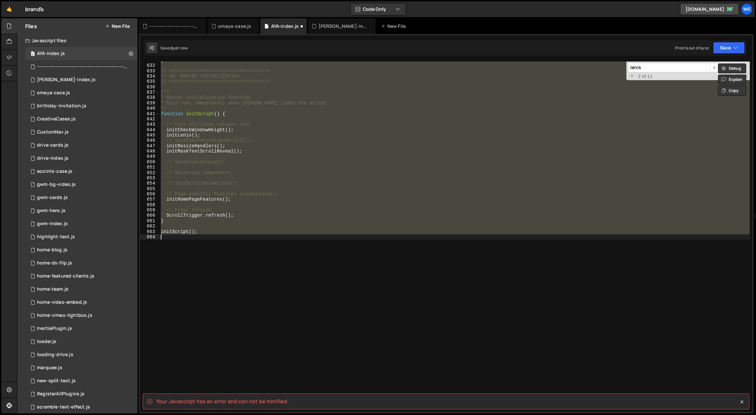
scroll to position [3388, 0]
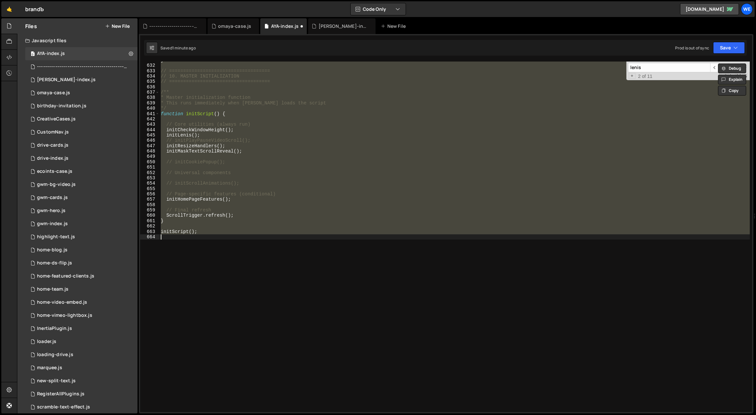
click at [300, 173] on div "} // ==================================== // 10. MASTER INITIALIZATION // =====…" at bounding box center [454, 237] width 590 height 351
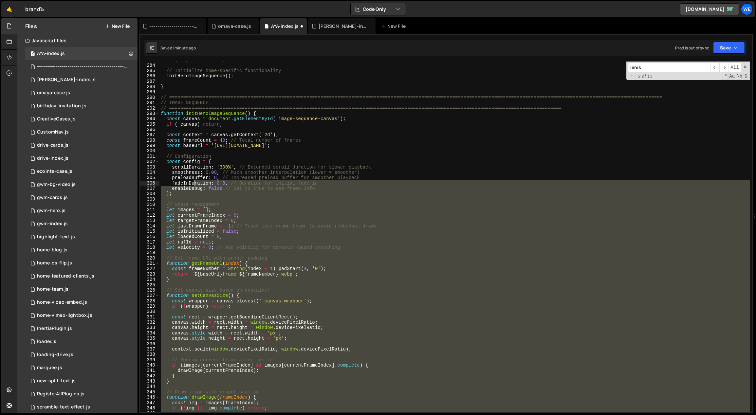
scroll to position [1525, 0]
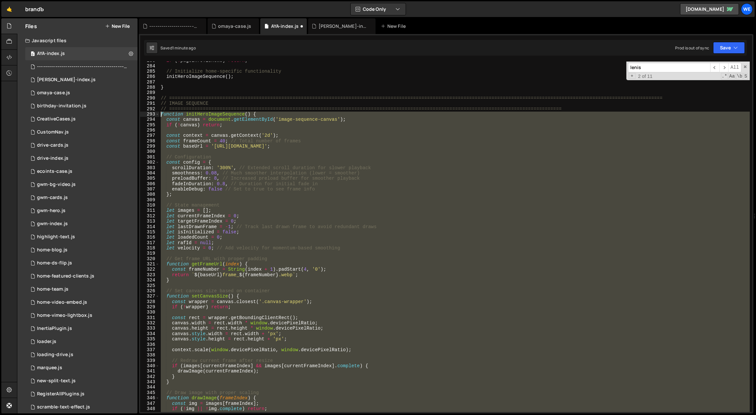
drag, startPoint x: 174, startPoint y: 277, endPoint x: 160, endPoint y: 116, distance: 162.3
click at [160, 116] on div "if ( ! pageInfo . isHome ) return ; // Initialize home-specific functionality i…" at bounding box center [454, 239] width 590 height 362
paste textarea "}"
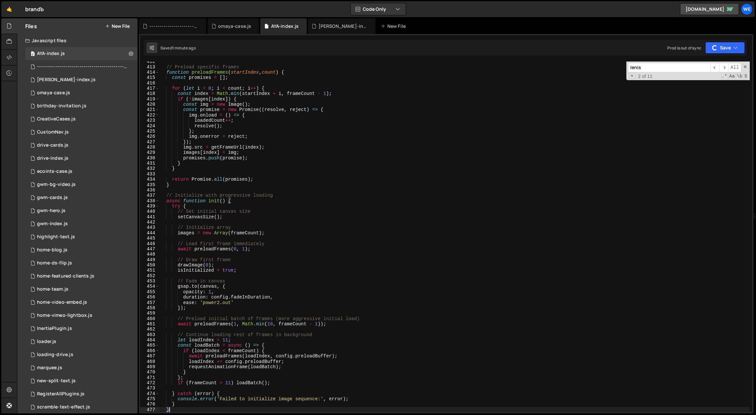
scroll to position [2282, 0]
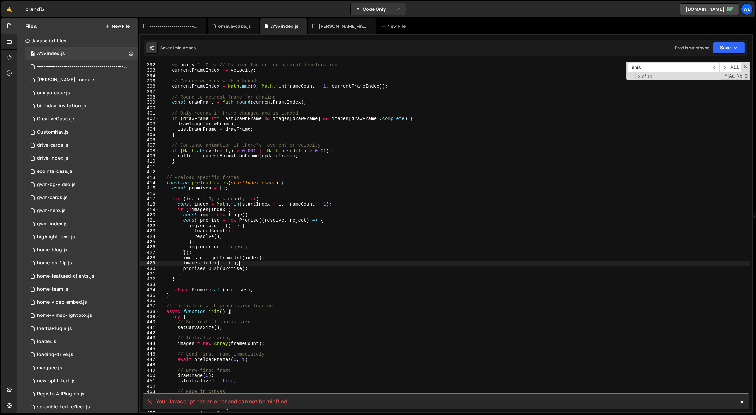
click at [320, 264] on div "velocity += diff * config . smoothness ; velocity *= 0.9 ; // Damping factor fo…" at bounding box center [454, 238] width 590 height 362
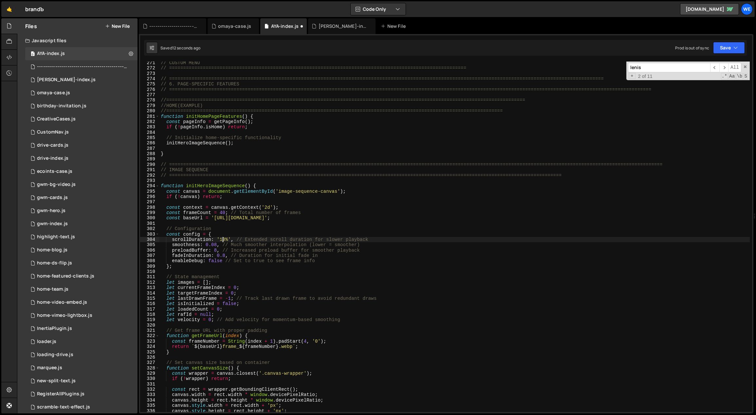
scroll to position [1458, 0]
type textarea "scrollDuration: '150%', // Extended scroll duration for slower playback"
click at [321, 273] on div "// CUSTOM MENU // =============================================================…" at bounding box center [454, 241] width 590 height 362
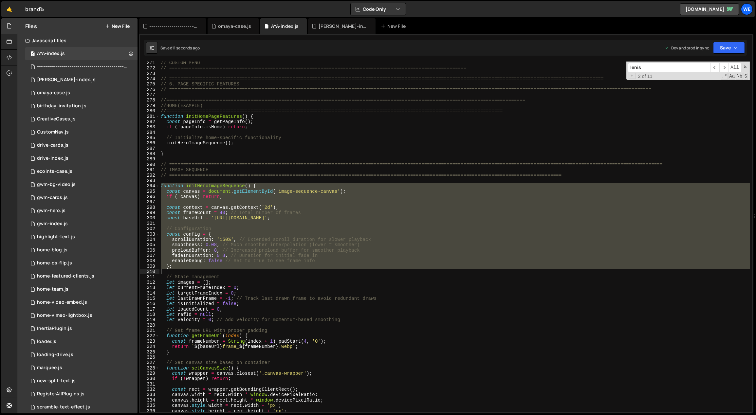
drag, startPoint x: 160, startPoint y: 185, endPoint x: 283, endPoint y: 272, distance: 150.1
click at [284, 272] on div "// CUSTOM MENU // =============================================================…" at bounding box center [454, 241] width 590 height 362
click at [166, 184] on div "// CUSTOM MENU // =============================================================…" at bounding box center [454, 237] width 590 height 351
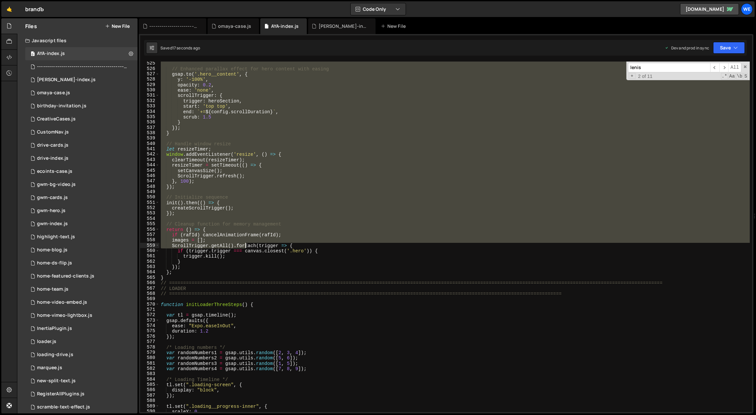
scroll to position [2818, 0]
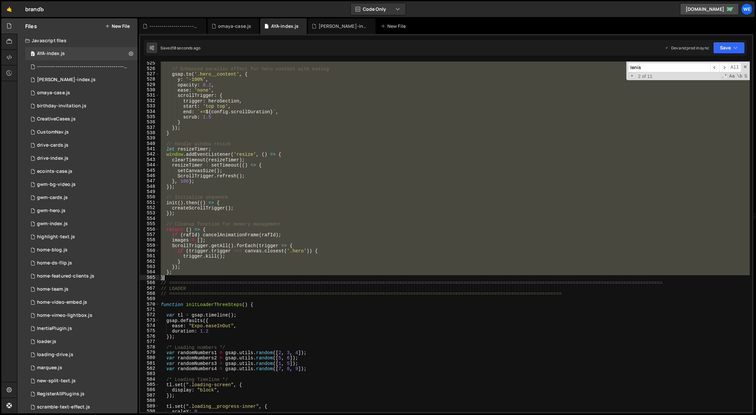
drag, startPoint x: 161, startPoint y: 185, endPoint x: 168, endPoint y: 275, distance: 91.0
click at [169, 276] on div "// Enhanced parallax effect for hero content with easing gsap . to ( '.hero__co…" at bounding box center [454, 242] width 590 height 362
paste textarea
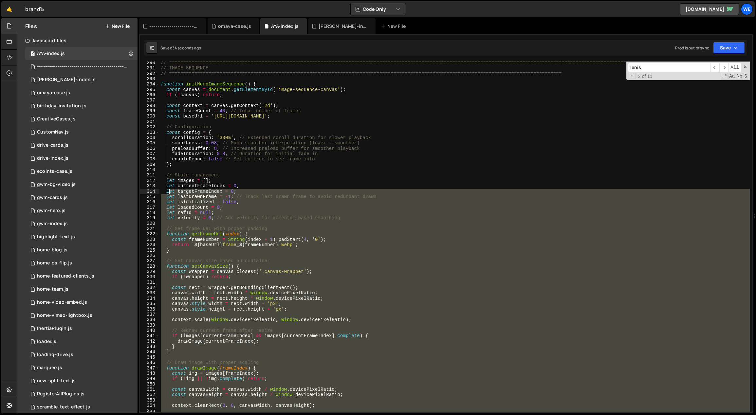
scroll to position [1506, 0]
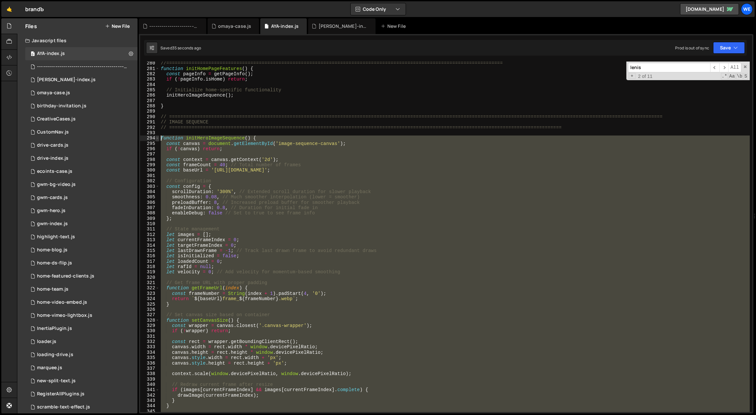
drag, startPoint x: 166, startPoint y: 217, endPoint x: 156, endPoint y: 139, distance: 78.9
click at [156, 139] on div "} 280 281 282 283 284 285 286 287 288 289 290 291 292 293 294 295 296 297 298 2…" at bounding box center [446, 237] width 612 height 351
paste textarea "}"
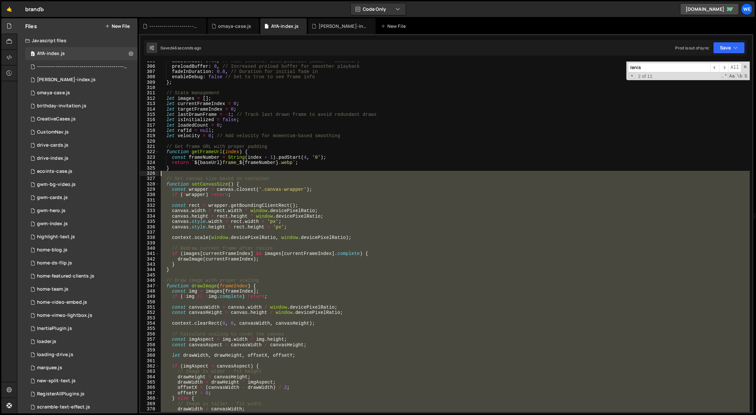
scroll to position [1524, 0]
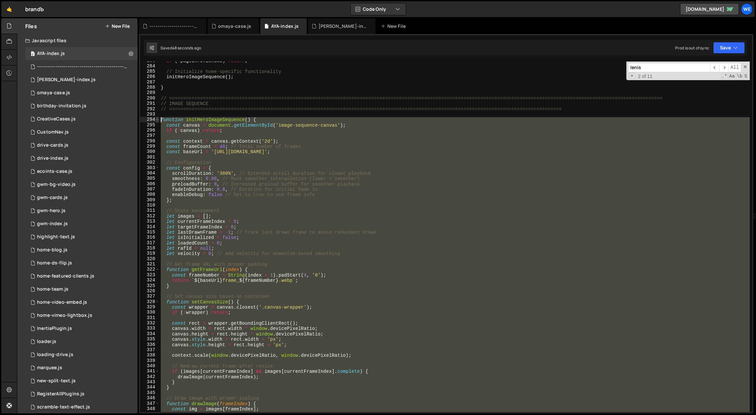
drag, startPoint x: 173, startPoint y: 231, endPoint x: 158, endPoint y: 118, distance: 114.0
click at [158, 118] on div "} 283 284 285 286 287 288 289 290 291 292 293 294 295 296 297 298 299 300 301 3…" at bounding box center [446, 237] width 612 height 351
paste textarea "}"
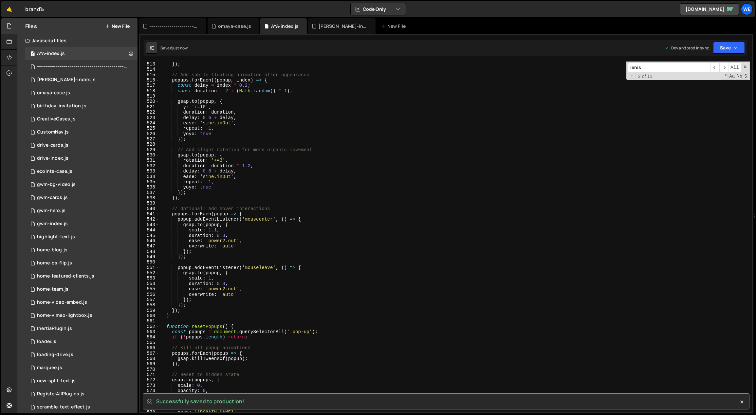
scroll to position [2753, 0]
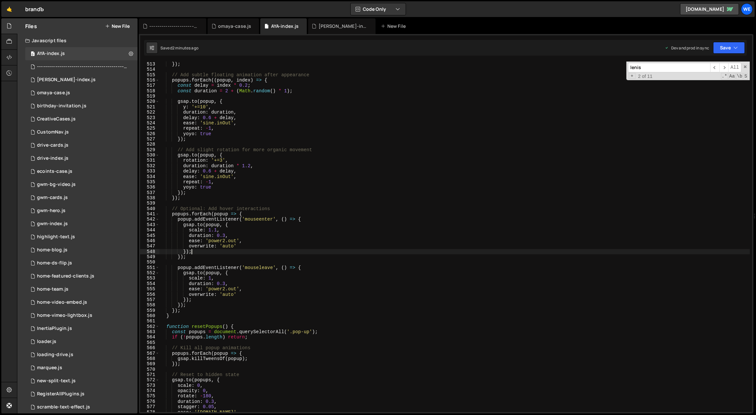
click at [424, 251] on div "}) ; // Add subtle floating animation after appearance popups . forEach (( popu…" at bounding box center [454, 243] width 590 height 362
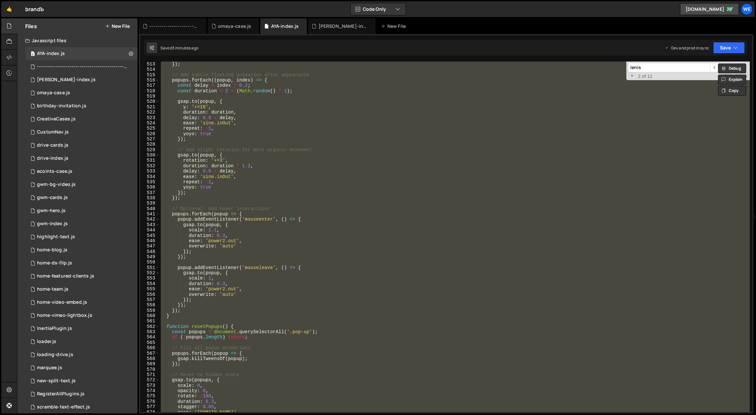
click at [309, 283] on div "}) ; // Add subtle floating animation after appearance popups . forEach (( popu…" at bounding box center [454, 237] width 590 height 351
type textarea "duration: 0.3,"
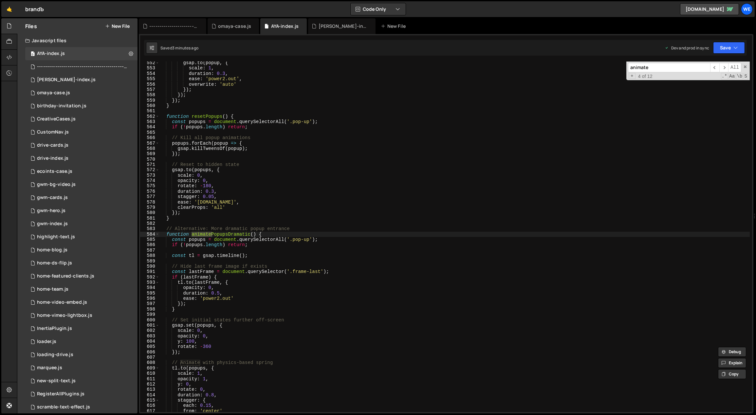
scroll to position [2963, 0]
type input "animatepopups"
click at [713, 65] on span "​" at bounding box center [714, 67] width 9 height 9
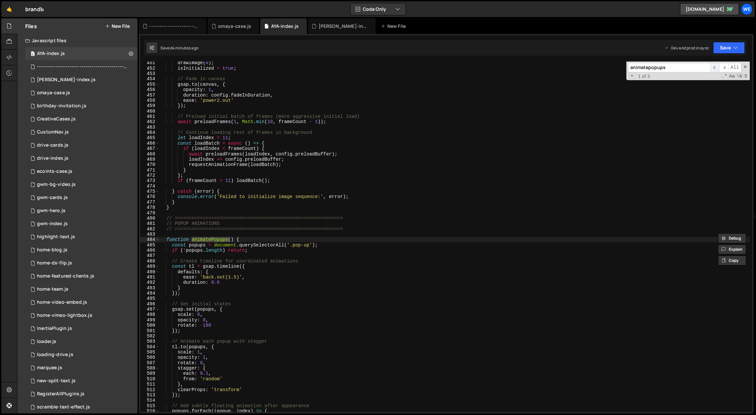
scroll to position [2422, 0]
click at [247, 240] on div "drawImage ( 0 ) ; isInitialized = true ; // Fade in canvas gsap . to ( canvas ,…" at bounding box center [454, 241] width 590 height 362
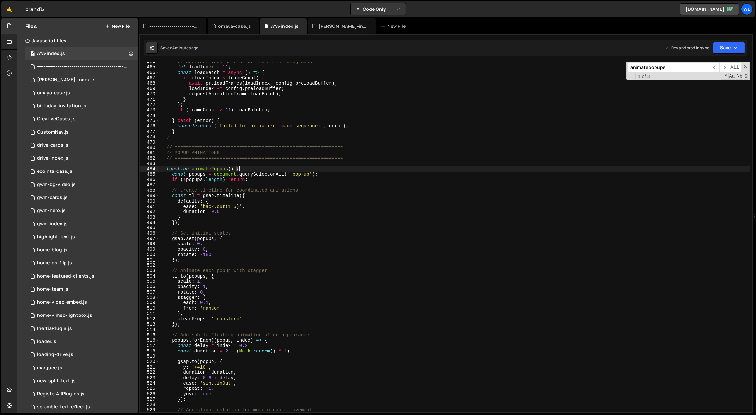
scroll to position [2493, 0]
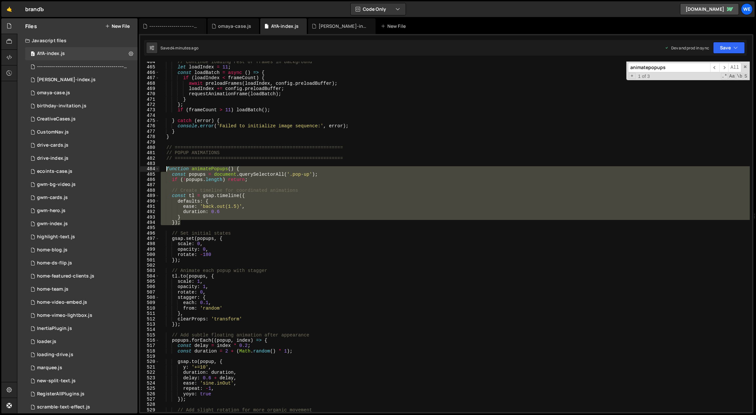
drag, startPoint x: 184, startPoint y: 224, endPoint x: 167, endPoint y: 170, distance: 56.5
click at [167, 170] on div "// Continue loading rest of frames in background let loadIndex = 11 ; const loa…" at bounding box center [454, 240] width 590 height 362
paste textarea "}"
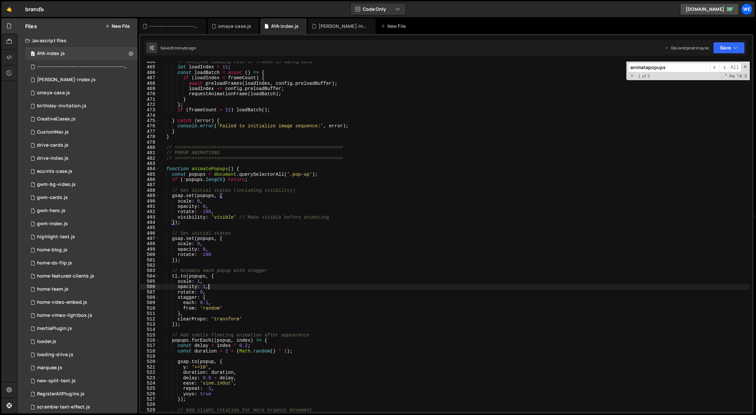
click at [290, 289] on div "// Continue loading rest of frames in background let loadIndex = 11 ; const loa…" at bounding box center [454, 240] width 590 height 362
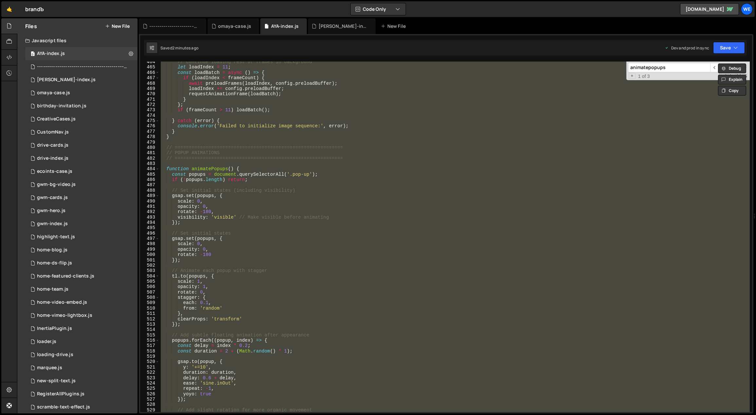
click at [213, 196] on div "// Continue loading rest of frames in background let loadIndex = 11 ; const loa…" at bounding box center [454, 237] width 590 height 351
type textarea "gsap.set(popups, {"
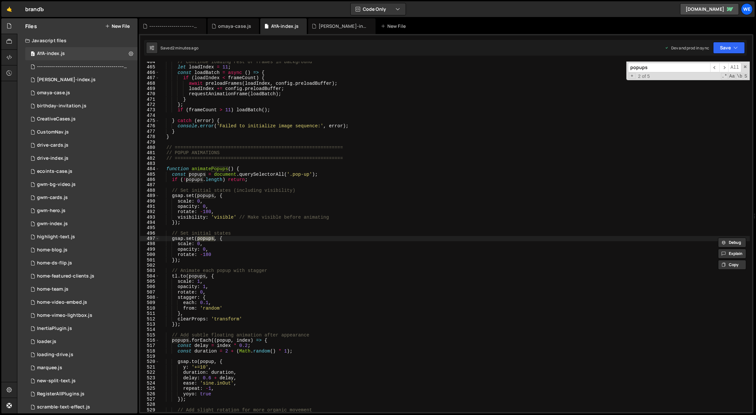
scroll to position [2850, 0]
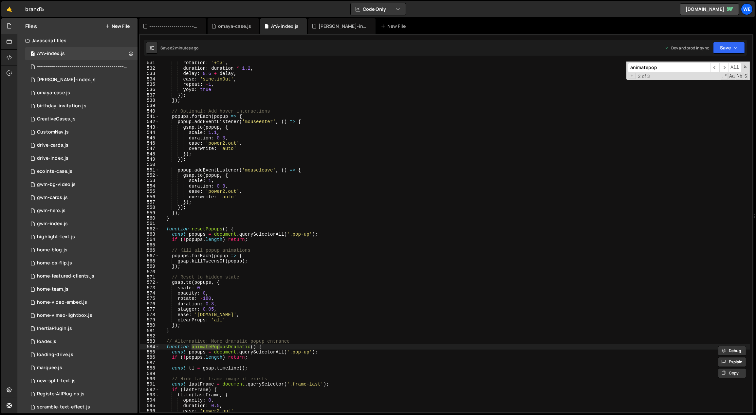
type input "animatepop"
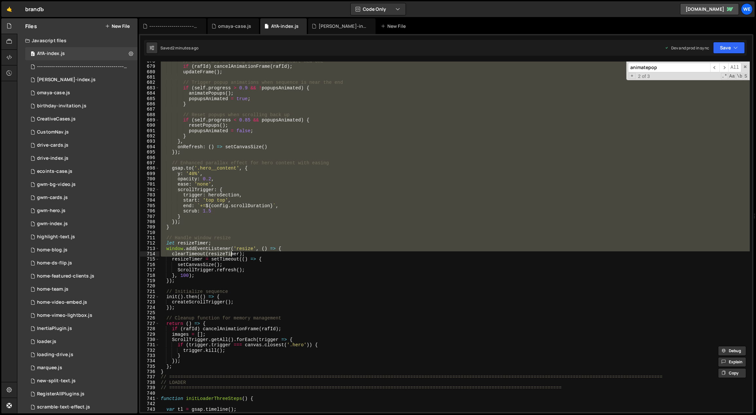
scroll to position [3639, 0]
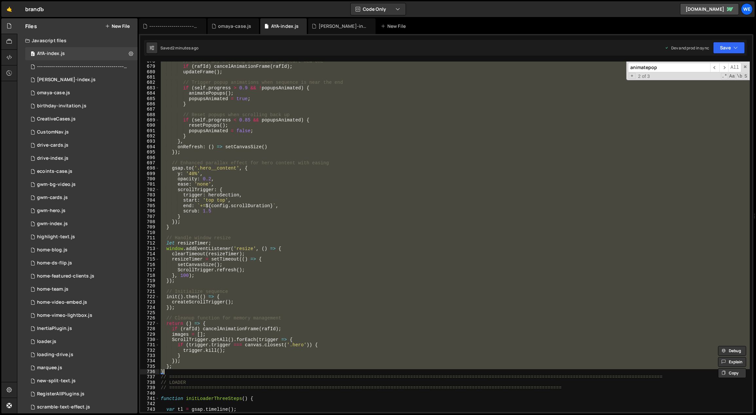
drag, startPoint x: 166, startPoint y: 119, endPoint x: 175, endPoint y: 369, distance: 249.9
click at [175, 369] on div "// Cancel any existing animation and start new one if ( [PERSON_NAME] ) cancelA…" at bounding box center [454, 240] width 590 height 362
paste textarea
type textarea "}"
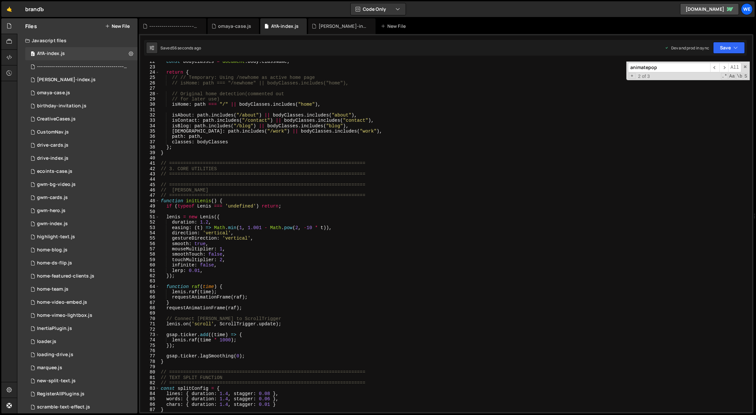
scroll to position [0, 0]
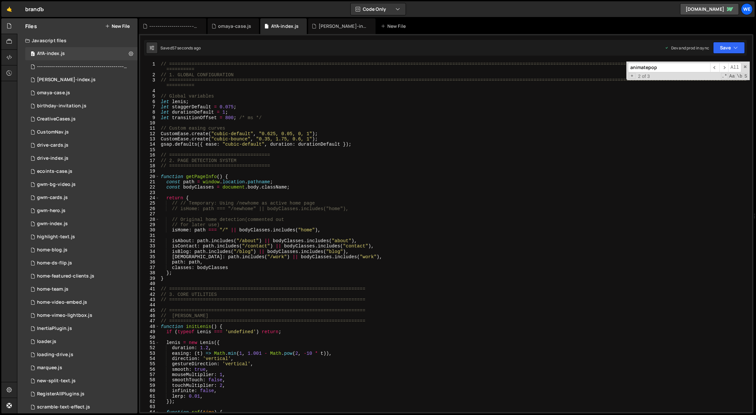
click at [237, 213] on div "// ============================================================================…" at bounding box center [454, 245] width 590 height 367
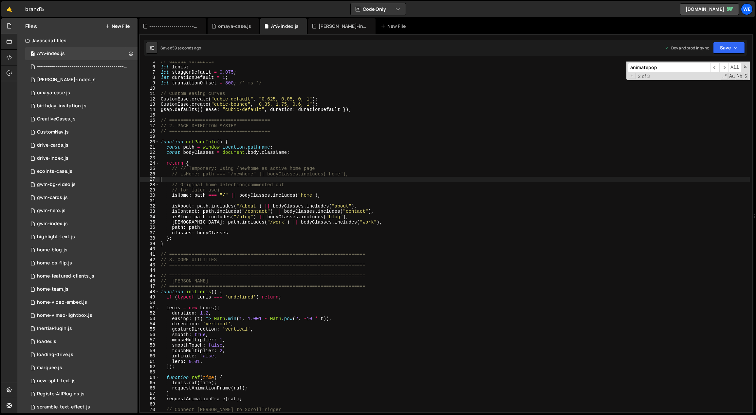
click at [220, 362] on div "// Global variables let [PERSON_NAME] ; let staggerDefault = 0.075 ; let durati…" at bounding box center [454, 240] width 590 height 362
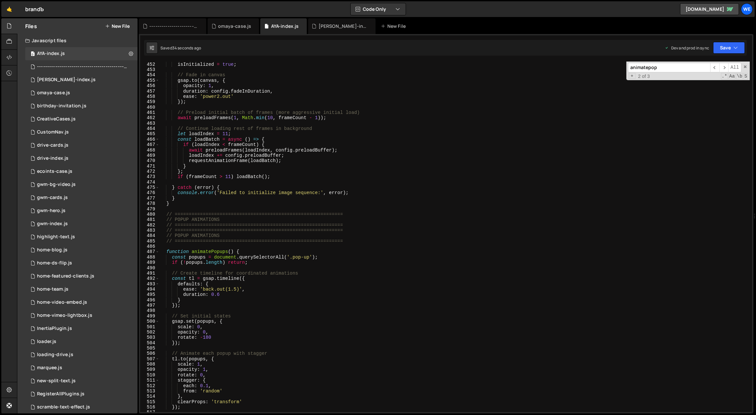
scroll to position [2426, 0]
drag, startPoint x: 233, startPoint y: 250, endPoint x: 191, endPoint y: 251, distance: 41.9
click at [191, 251] on div "drawImage ( 0 ) ; isInitialized = true ; // Fade in canvas gsap . to ( canvas ,…" at bounding box center [454, 237] width 590 height 362
type textarea "function animatePopups() {"
type input "animatePopups()"
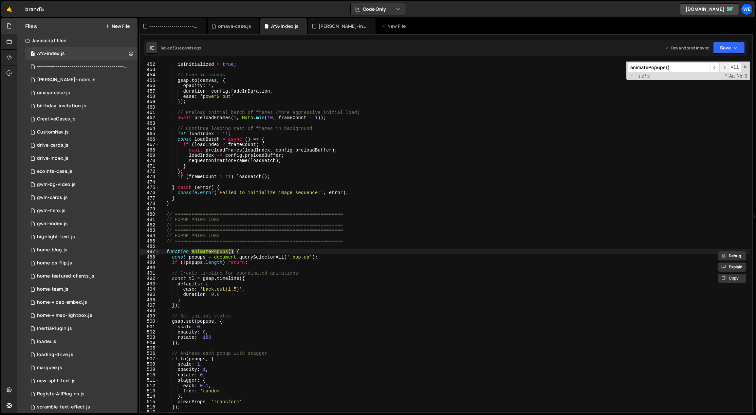
click at [725, 65] on span "​" at bounding box center [723, 67] width 9 height 9
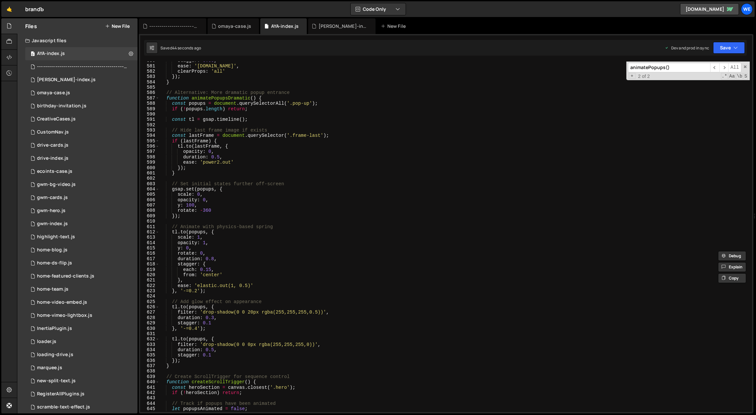
scroll to position [3021, 0]
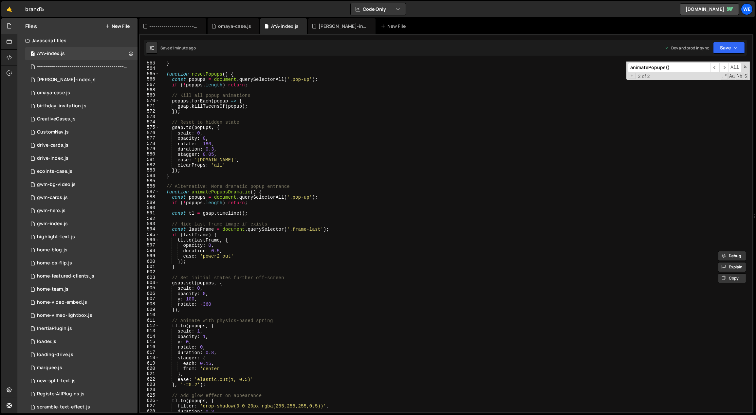
type textarea "if (lastFrame) {"
click at [328, 236] on div "} function resetPopups ( ) { const popups = document . querySelectorAll ( '.pop…" at bounding box center [454, 242] width 590 height 362
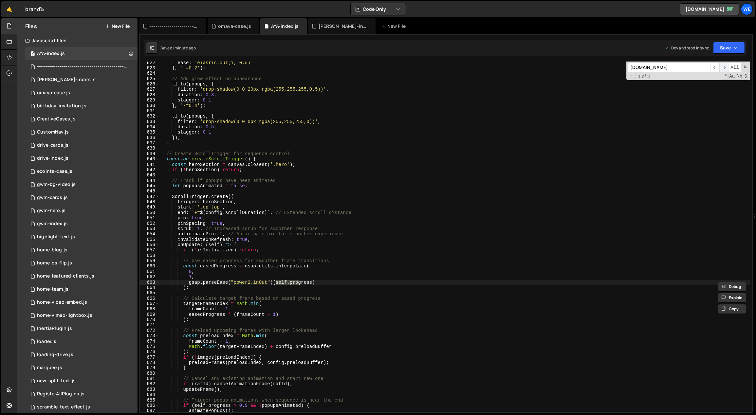
type input "[DOMAIN_NAME]"
click at [725, 67] on span "​" at bounding box center [723, 67] width 9 height 9
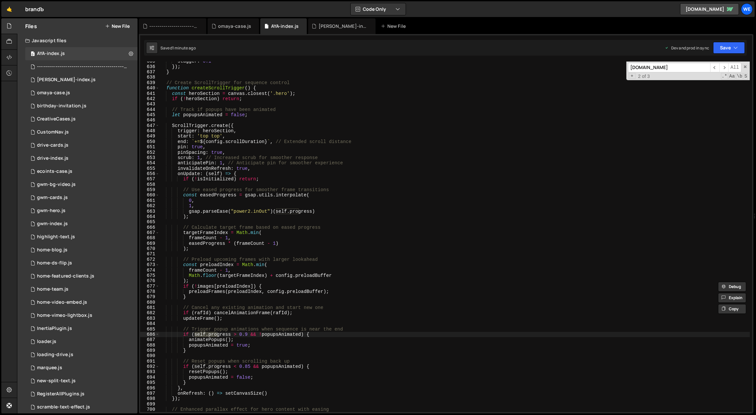
click at [230, 322] on div "stagger : 0.1 }) ; } // Create ScrollTrigger for sequence control function crea…" at bounding box center [454, 240] width 590 height 362
click at [238, 332] on div "stagger : 0.1 }) ; } // Create ScrollTrigger for sequence control function crea…" at bounding box center [454, 240] width 590 height 362
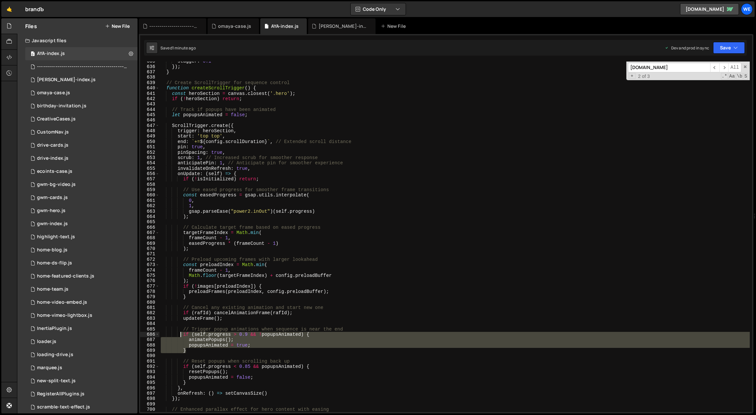
drag, startPoint x: 183, startPoint y: 344, endPoint x: 179, endPoint y: 335, distance: 9.8
click at [179, 335] on div "stagger : 0.1 }) ; } // Create ScrollTrigger for sequence control function crea…" at bounding box center [454, 240] width 590 height 362
paste textarea "}"
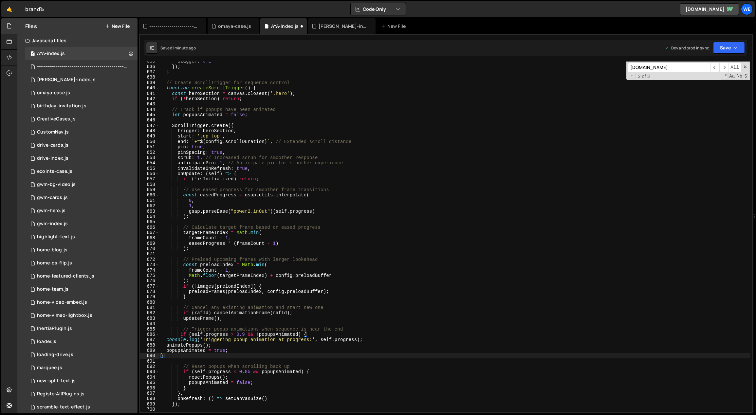
type textarea "}"
click at [374, 300] on div "stagger : 0.1 }) ; } // Create ScrollTrigger for sequence control function crea…" at bounding box center [454, 240] width 590 height 362
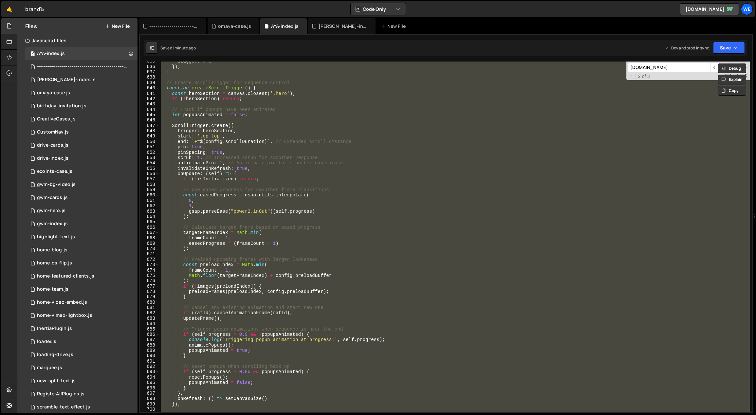
click at [411, 247] on div "stagger : 0.1 }) ; } // Create ScrollTrigger for sequence control function crea…" at bounding box center [454, 237] width 590 height 351
type textarea ");"
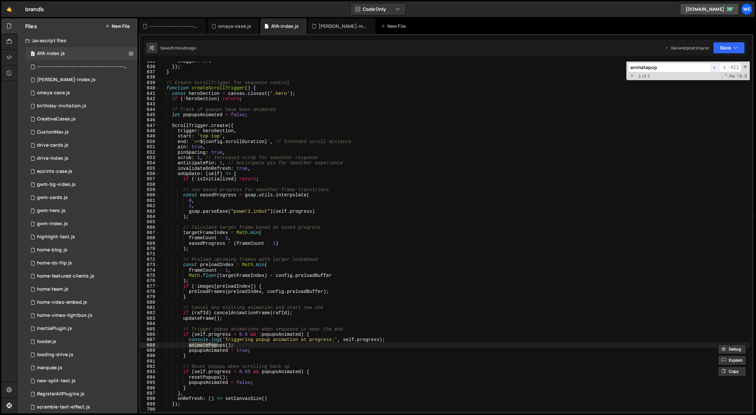
type input "animatepop"
click at [718, 66] on span "​" at bounding box center [714, 67] width 9 height 9
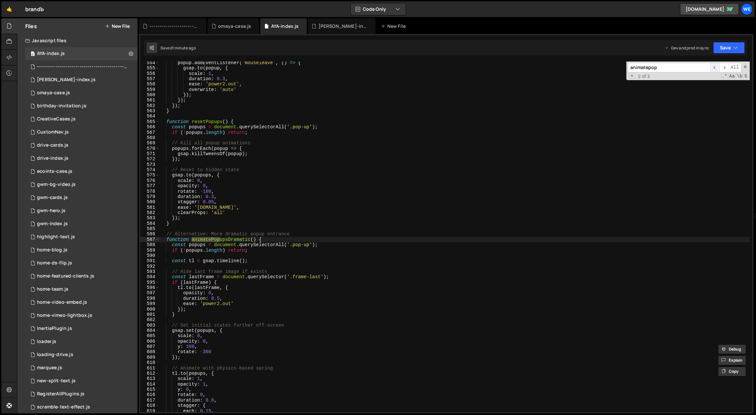
click at [717, 67] on span "​" at bounding box center [714, 67] width 9 height 9
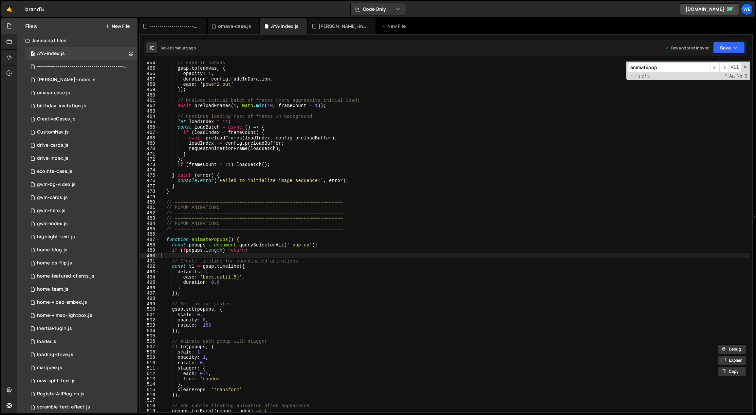
click at [258, 258] on div "// Fade in canvas gsap . to ( canvas , { opacity : 1 , duration : config . fade…" at bounding box center [454, 241] width 590 height 362
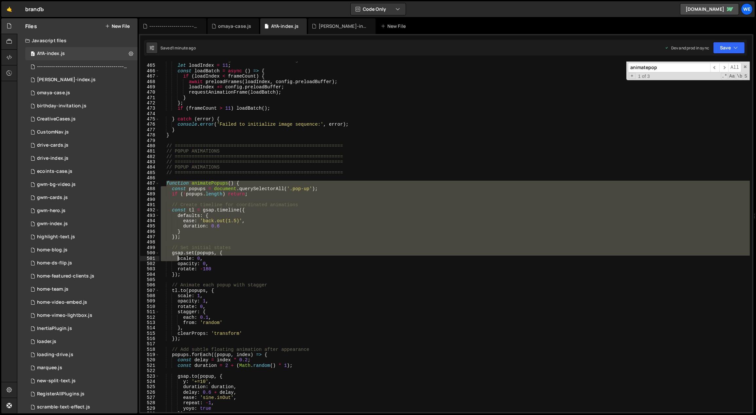
scroll to position [2494, 0]
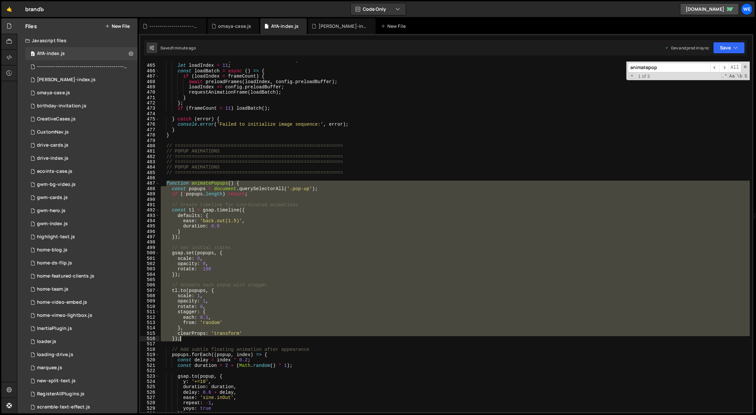
drag, startPoint x: 166, startPoint y: 239, endPoint x: 184, endPoint y: 338, distance: 100.1
click at [184, 338] on div "// Continue loading rest of frames in background let loadIndex = 11 ; const loa…" at bounding box center [454, 239] width 590 height 362
paste textarea
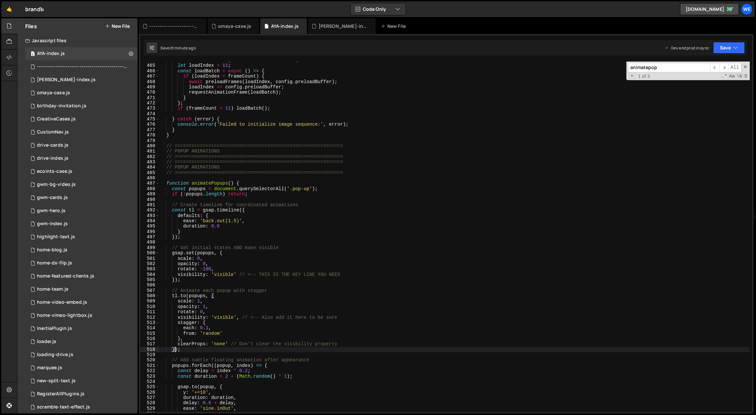
click at [399, 230] on div "// Continue loading rest of frames in background let loadIndex = 11 ; const loa…" at bounding box center [454, 239] width 590 height 362
type textarea "}"
click at [662, 66] on input "animatepop" at bounding box center [669, 67] width 82 height 9
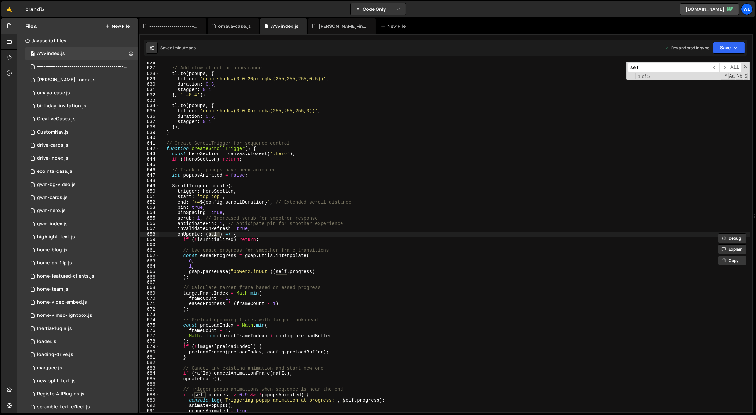
scroll to position [3359, 0]
type input "self.prog"
click at [723, 66] on span "​" at bounding box center [723, 67] width 9 height 9
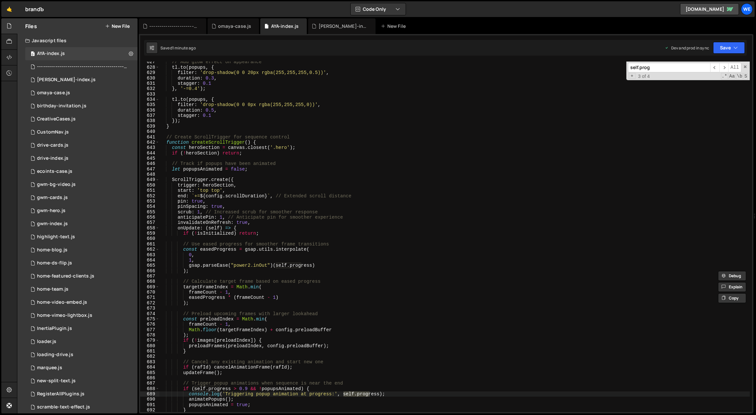
scroll to position [3383, 0]
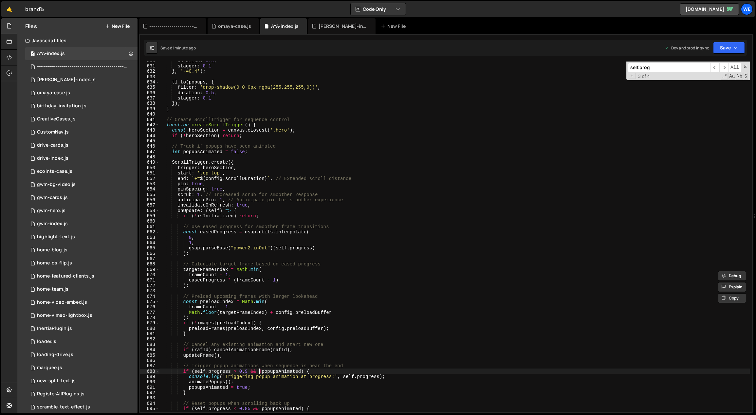
click at [258, 373] on div "duration : 0.3 , stagger : 0.1 } , '-=0.4' ) ; tl . to ( popups , { filter : 'd…" at bounding box center [454, 239] width 590 height 362
click at [247, 370] on div "duration : 0.3 , stagger : 0.1 } , '-=0.4' ) ; tl . to ( popups , { filter : 'd…" at bounding box center [454, 239] width 590 height 362
click at [364, 298] on div "duration : 0.3 , stagger : 0.1 } , '-=0.4' ) ; tl . to ( popups , { filter : 'd…" at bounding box center [454, 239] width 590 height 362
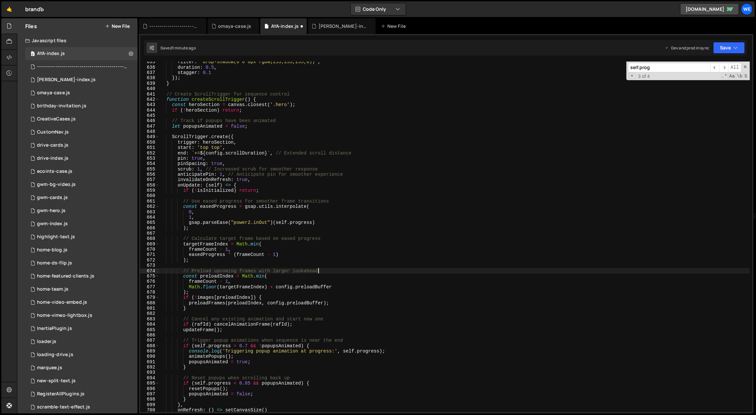
scroll to position [3408, 0]
drag, startPoint x: 249, startPoint y: 382, endPoint x: 245, endPoint y: 382, distance: 3.6
click at [245, 382] on div "filter : 'drop-shadow(0 0 0px rgba(255,255,255,0))' , duration : 0.5 , stagger …" at bounding box center [454, 240] width 590 height 362
click at [382, 304] on div "filter : 'drop-shadow(0 0 0px rgba(255,255,255,0))' , duration : 0.5 , stagger …" at bounding box center [454, 240] width 590 height 362
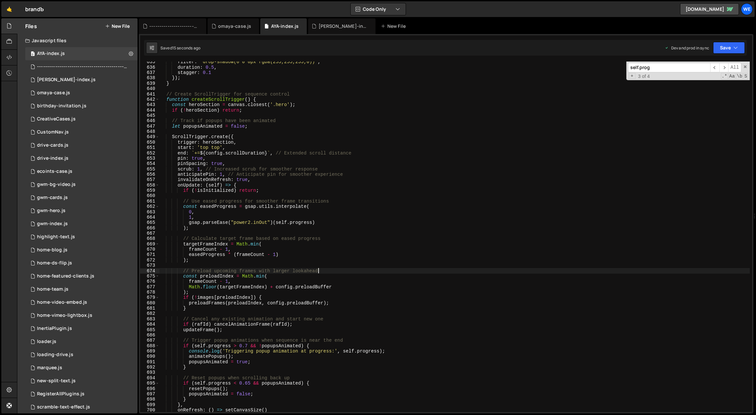
click at [365, 270] on div "filter : 'drop-shadow(0 0 0px rgba(255,255,255,0))' , duration : 0.5 , stagger …" at bounding box center [454, 240] width 590 height 362
type textarea "// Preload upcoming frames with larger lookahead"
type input "l"
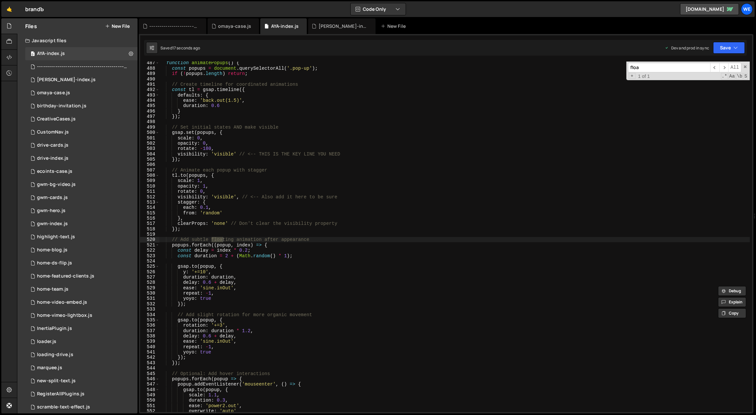
scroll to position [2615, 0]
type input "float"
click at [253, 251] on div "function animatePopups ( ) { const popups = document . querySelectorAll ( '.pop…" at bounding box center [454, 241] width 590 height 362
click at [201, 272] on div "function animatePopups ( ) { const popups = document . querySelectorAll ( '.pop…" at bounding box center [454, 241] width 590 height 362
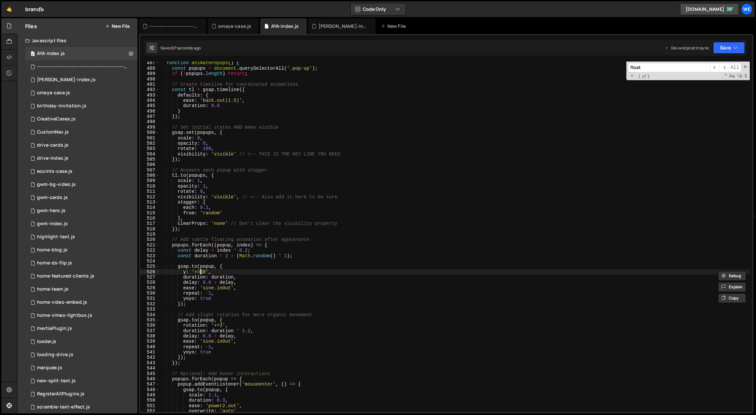
scroll to position [0, 3]
click at [219, 270] on div "function animatePopups ( ) { const popups = document . querySelectorAll ( '.pop…" at bounding box center [454, 241] width 590 height 362
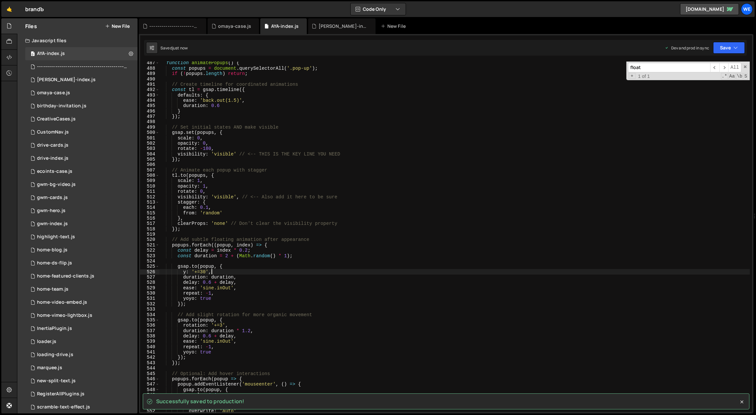
type textarea "y: '+=30',"
